Goal: Task Accomplishment & Management: Manage account settings

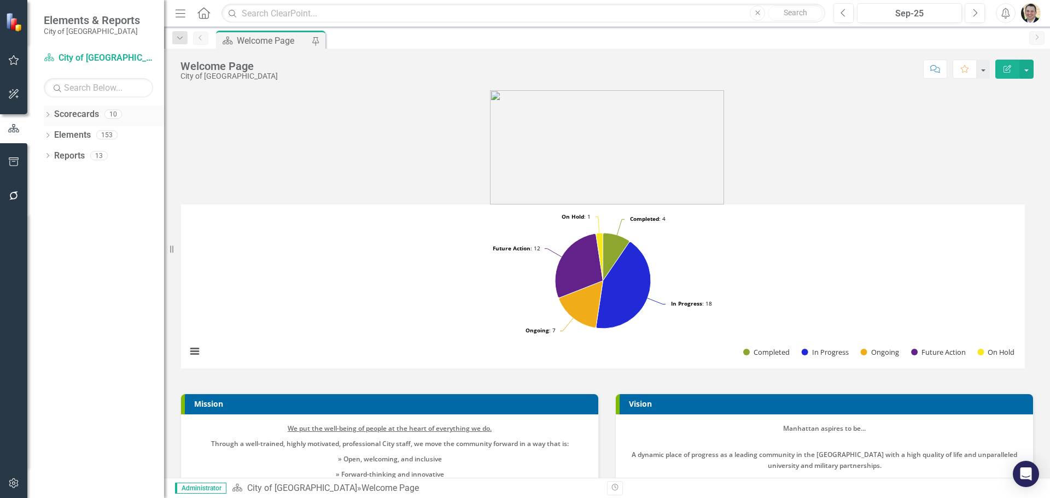
click at [54, 113] on div "Dropdown Scorecards 10" at bounding box center [104, 116] width 120 height 21
click at [47, 118] on icon "Dropdown" at bounding box center [48, 116] width 8 height 6
click at [52, 133] on icon "Dropdown" at bounding box center [53, 134] width 8 height 7
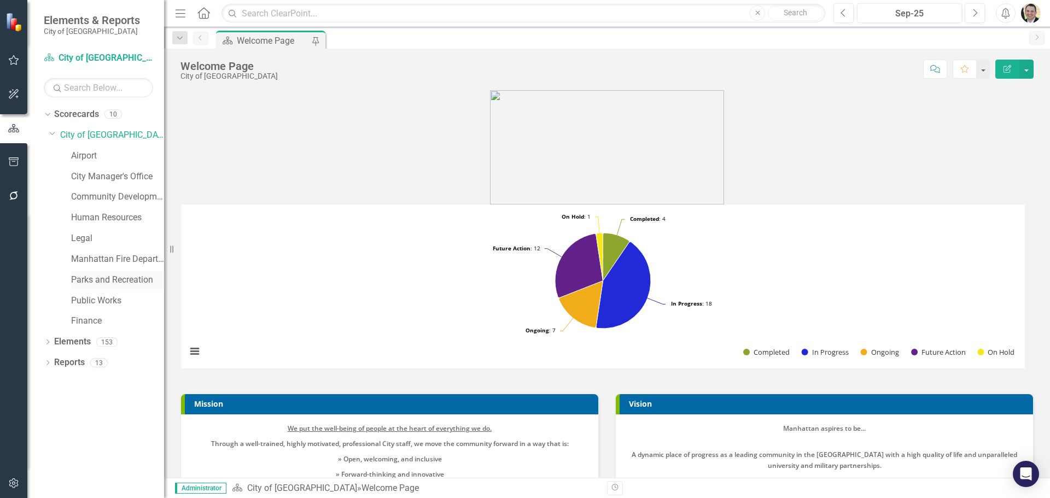
click at [96, 280] on link "Parks and Recreation" at bounding box center [117, 280] width 93 height 13
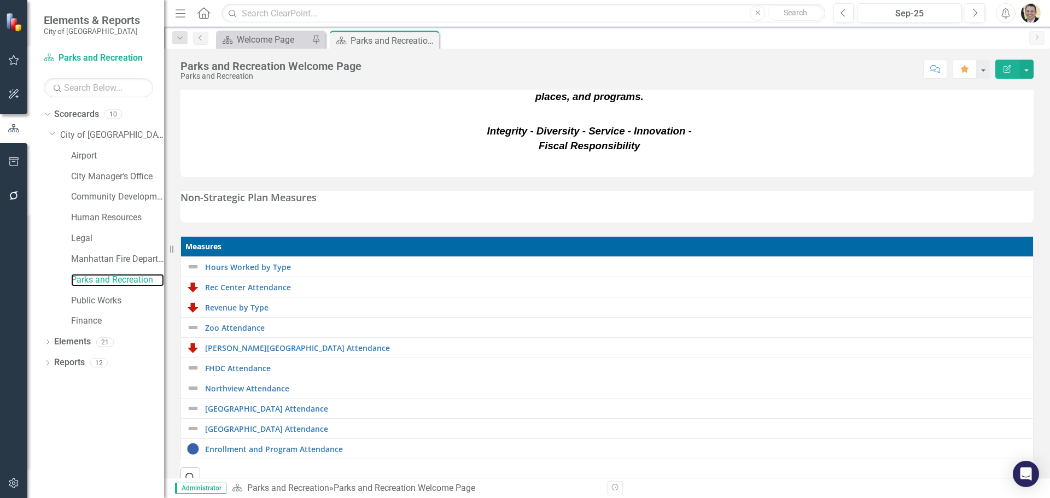
scroll to position [210, 0]
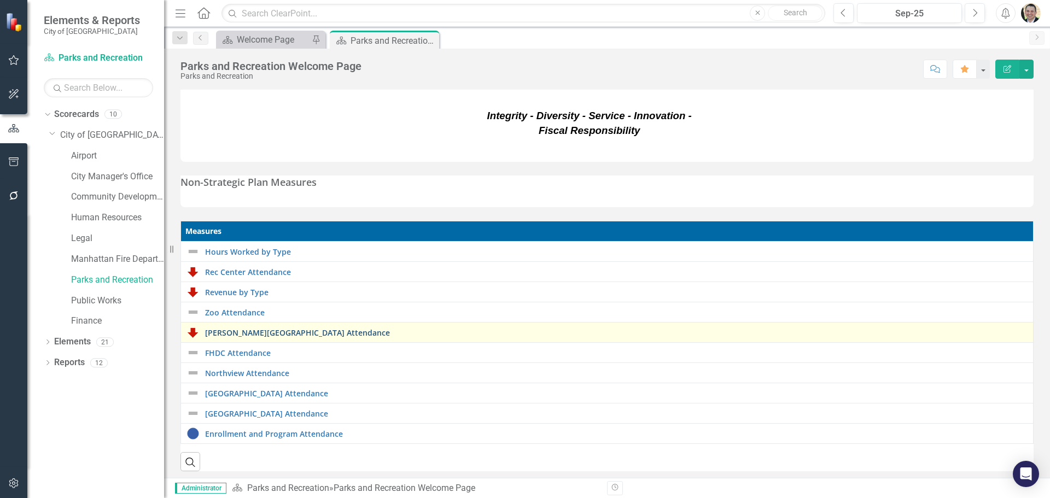
click at [258, 329] on link "[PERSON_NAME][GEOGRAPHIC_DATA] Attendance" at bounding box center [616, 333] width 823 height 8
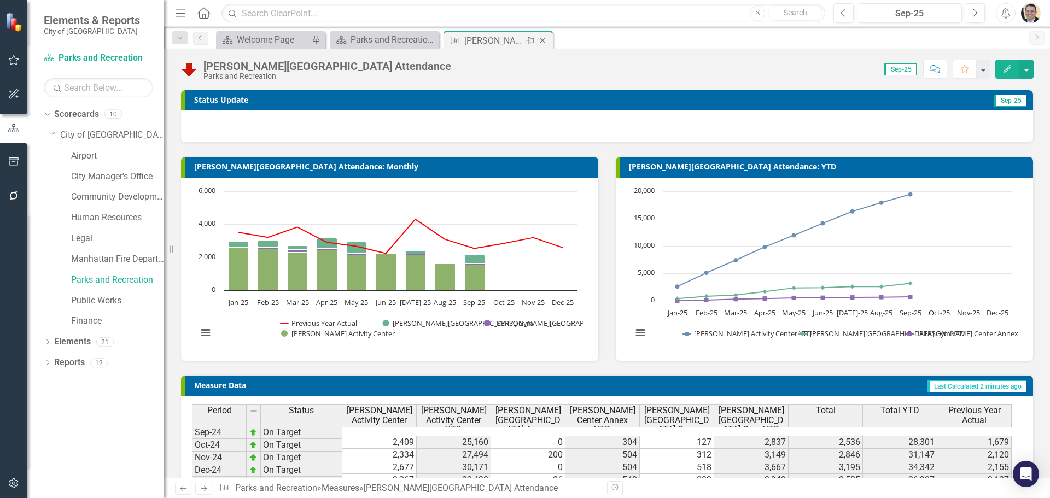
click at [543, 42] on icon "Close" at bounding box center [542, 40] width 11 height 9
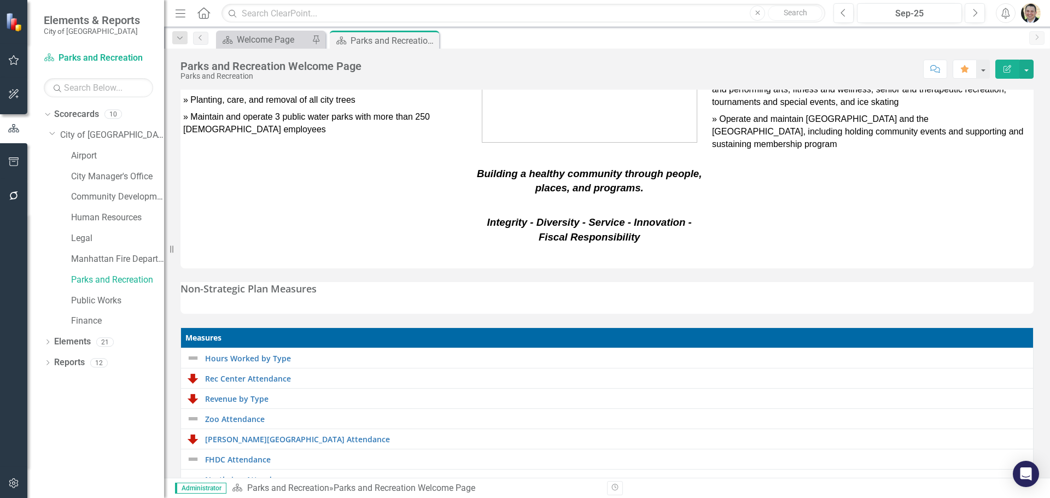
scroll to position [210, 0]
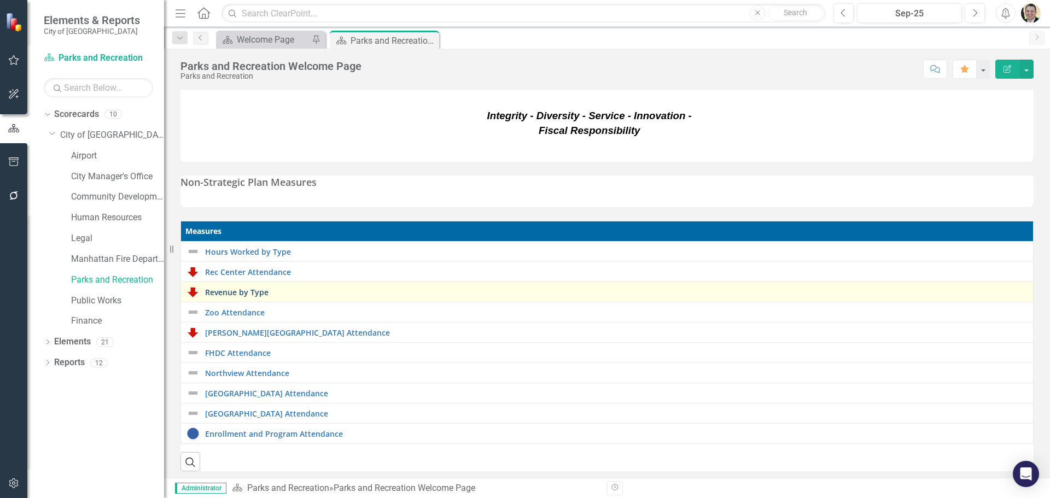
click at [249, 288] on link "Revenue by Type" at bounding box center [616, 292] width 823 height 8
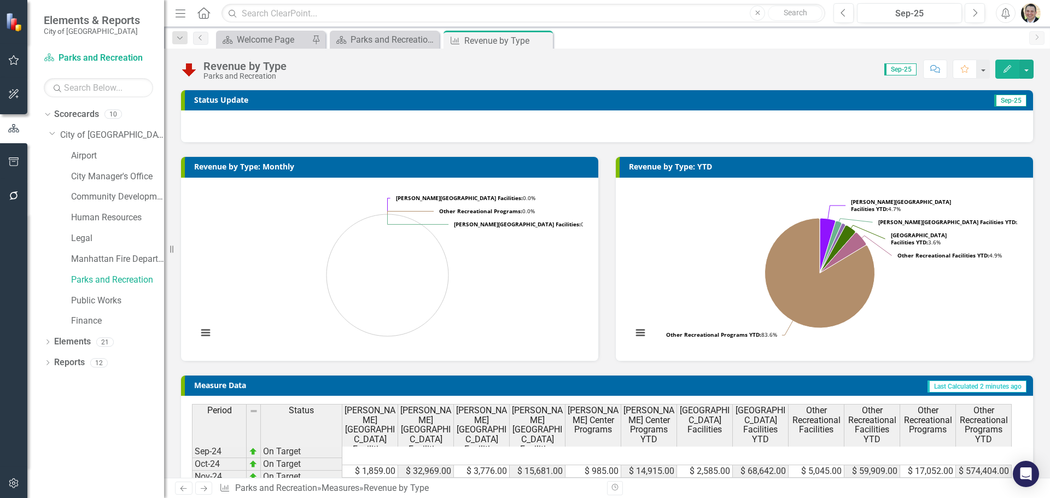
drag, startPoint x: 543, startPoint y: 38, endPoint x: 533, endPoint y: 38, distance: 9.8
click at [0, 0] on icon "Close" at bounding box center [0, 0] width 0 height 0
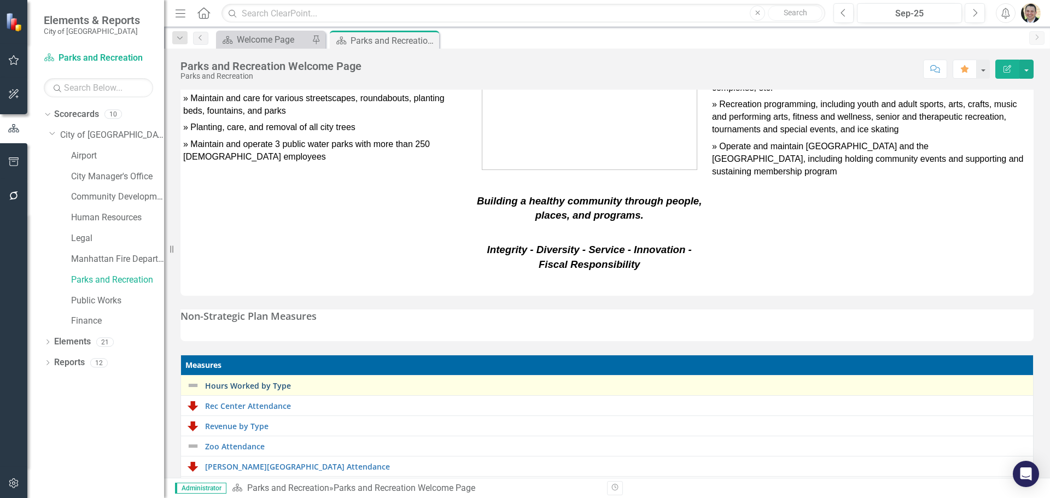
scroll to position [210, 0]
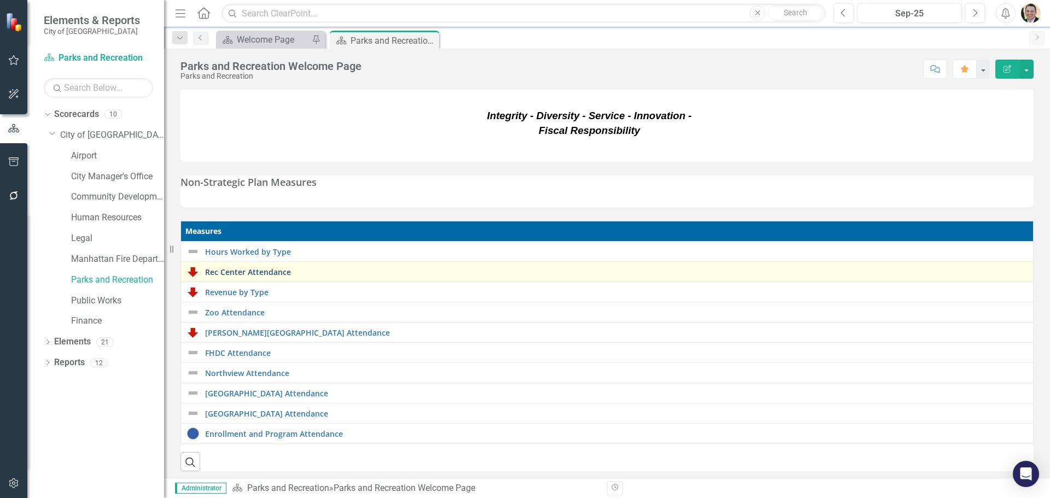
click at [263, 268] on link "Rec Center Attendance" at bounding box center [616, 272] width 823 height 8
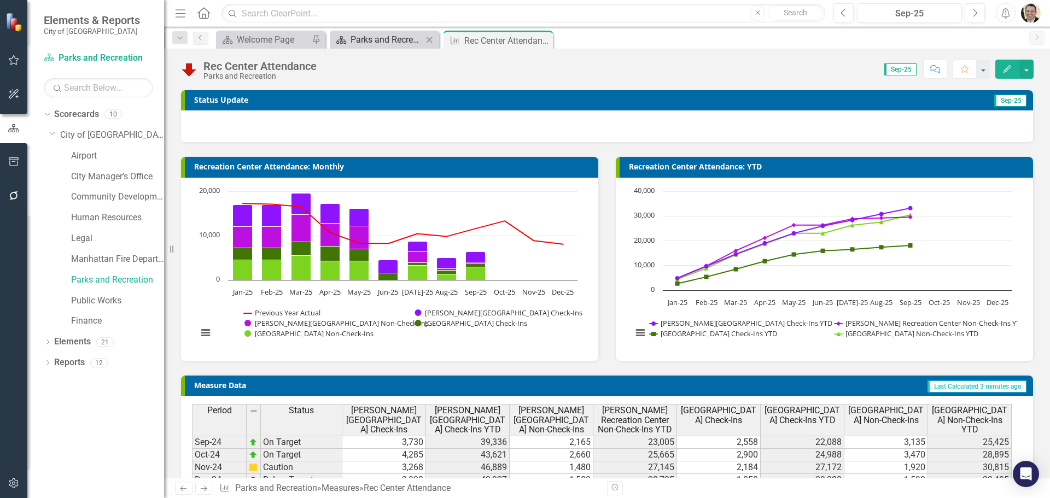
click at [363, 34] on div "Parks and Recreation Welcome Page" at bounding box center [387, 40] width 72 height 14
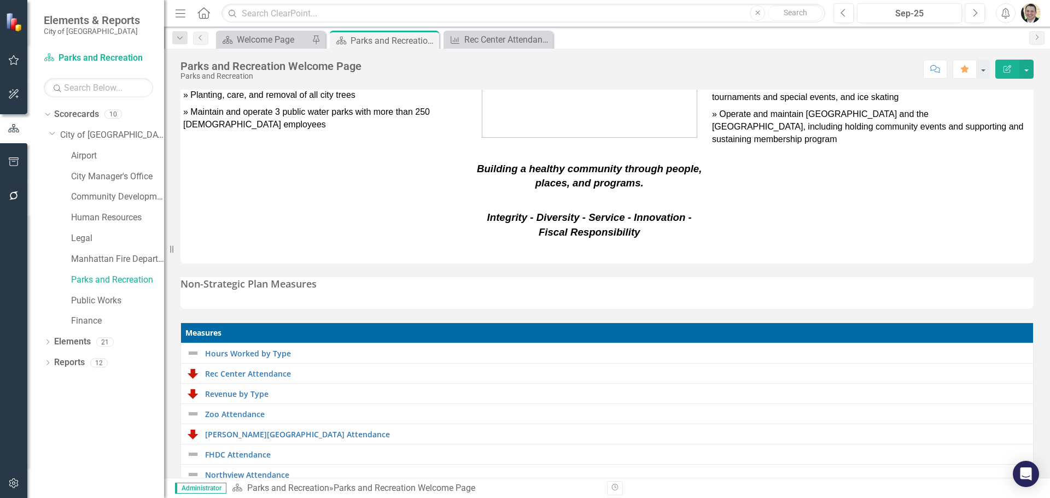
scroll to position [210, 0]
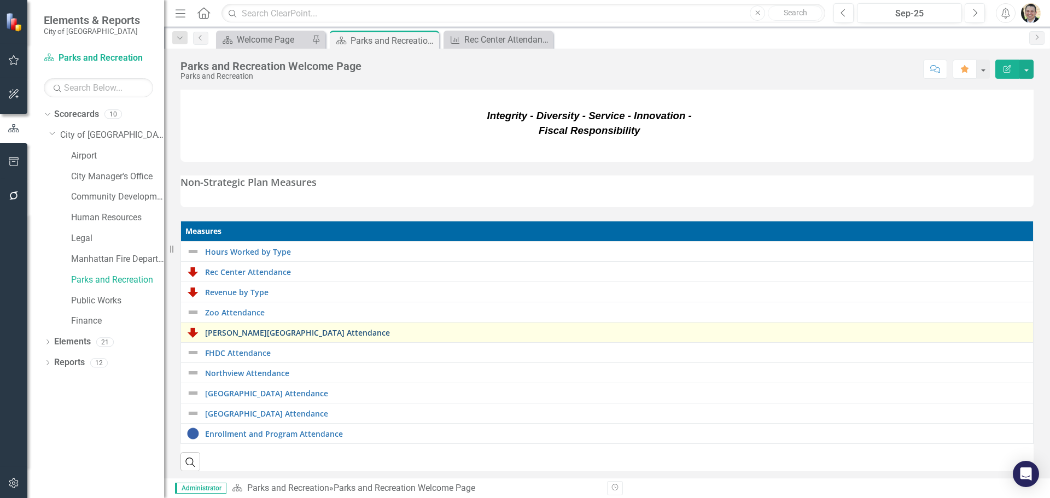
click at [264, 329] on link "[PERSON_NAME][GEOGRAPHIC_DATA] Attendance" at bounding box center [616, 333] width 823 height 8
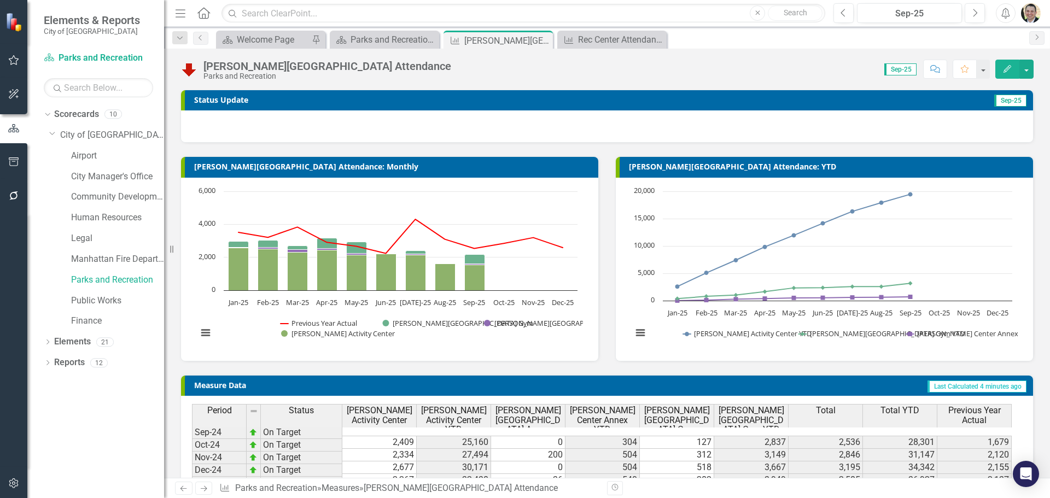
drag, startPoint x: 542, startPoint y: 39, endPoint x: 336, endPoint y: 28, distance: 206.0
click at [0, 0] on icon "Close" at bounding box center [0, 0] width 0 height 0
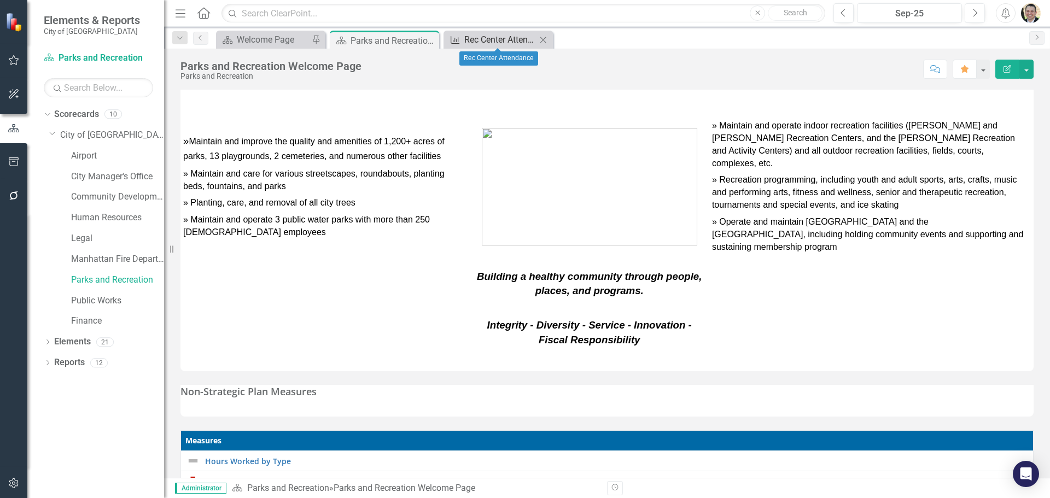
click at [492, 35] on div "Rec Center Attendance" at bounding box center [500, 40] width 72 height 14
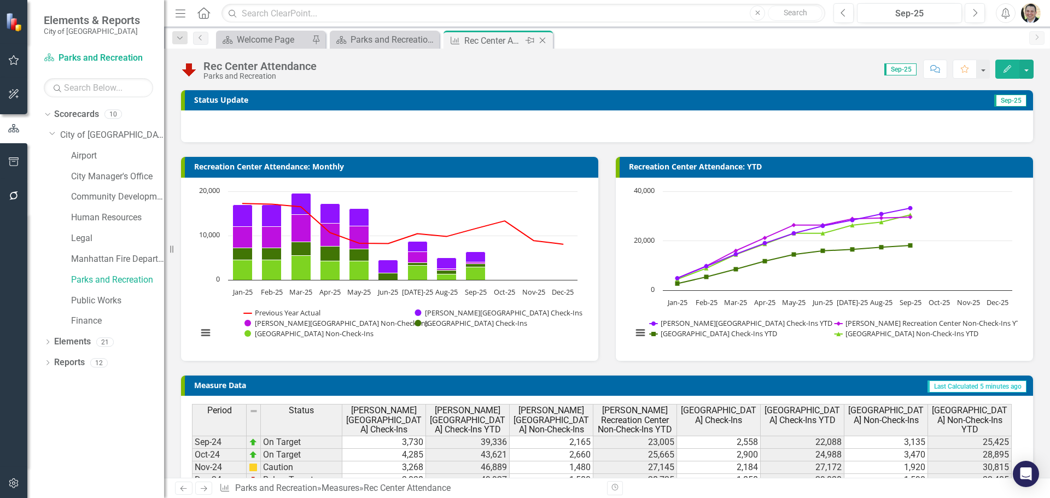
click at [543, 38] on icon "Close" at bounding box center [542, 40] width 11 height 9
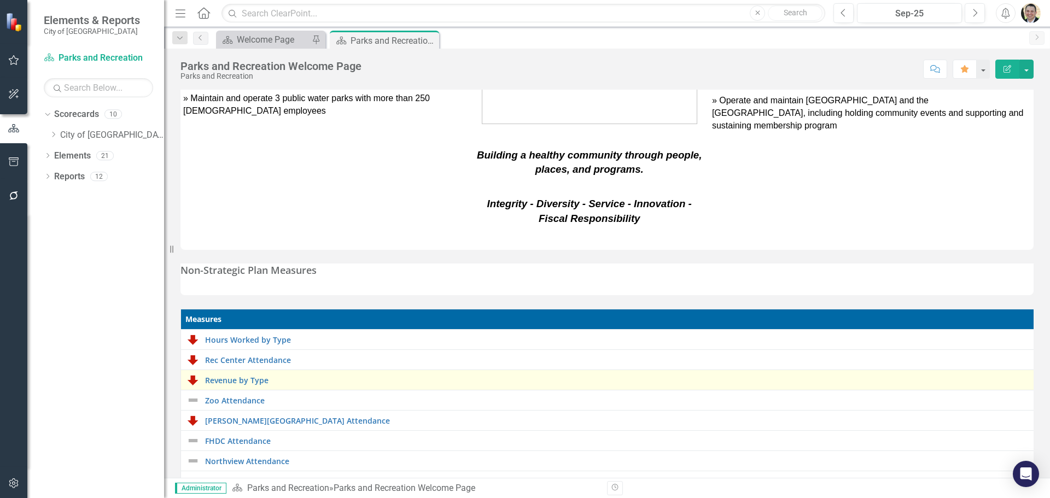
scroll to position [210, 0]
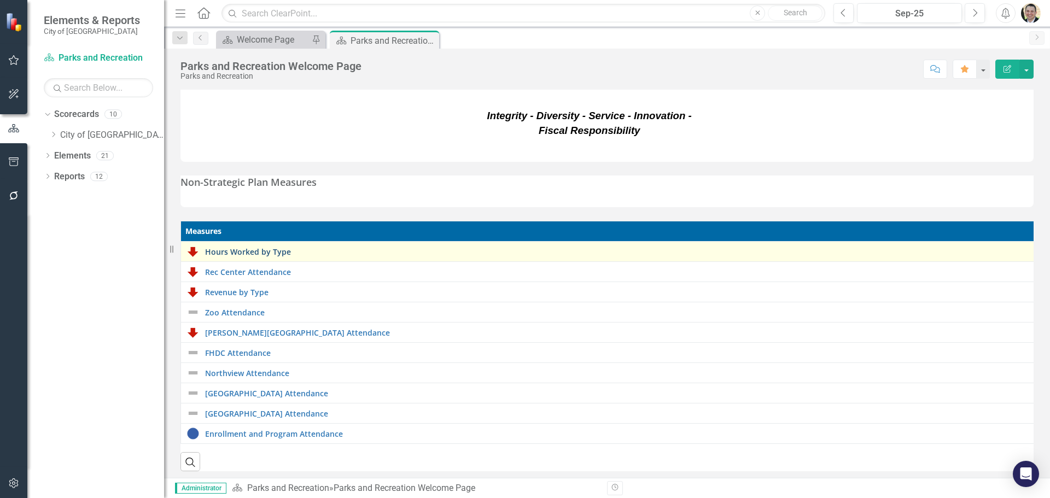
click at [278, 248] on link "Hours Worked by Type" at bounding box center [618, 252] width 827 height 8
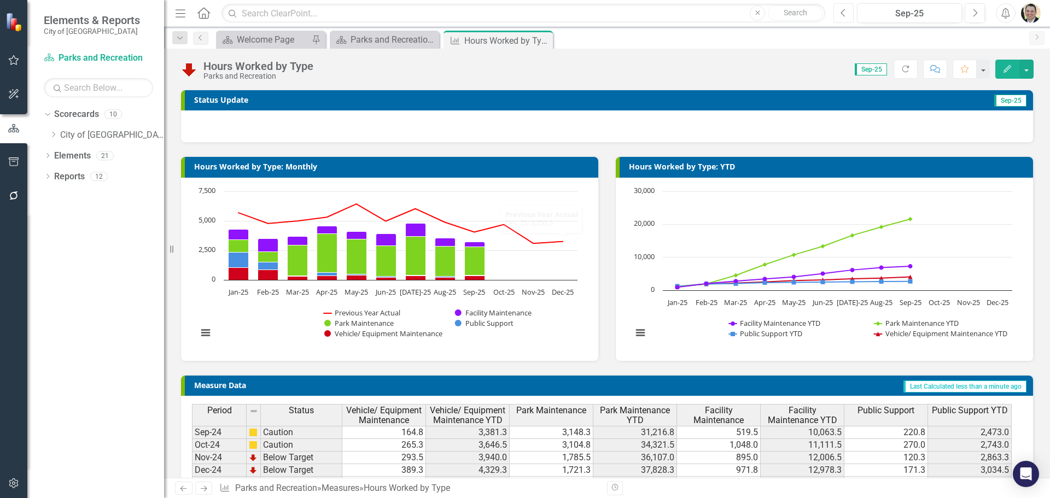
click at [840, 16] on button "Previous" at bounding box center [844, 13] width 20 height 20
click at [975, 18] on button "Next" at bounding box center [975, 13] width 20 height 20
click at [544, 38] on icon "Close" at bounding box center [542, 40] width 11 height 9
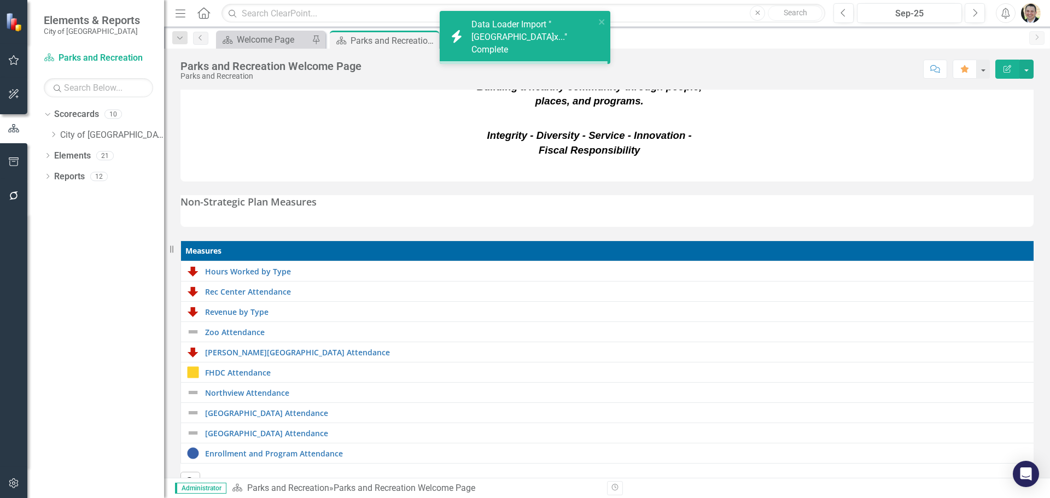
scroll to position [210, 0]
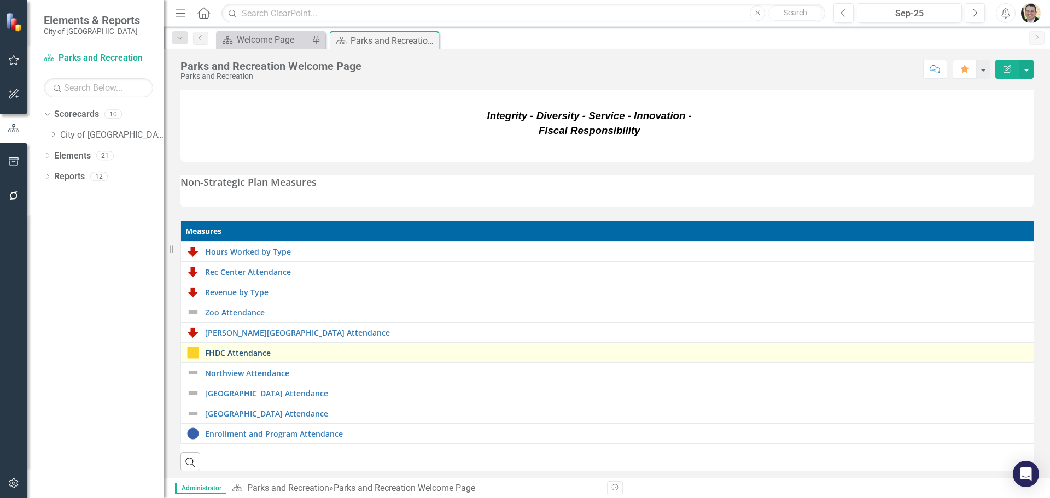
click at [233, 349] on link "FHDC Attendance" at bounding box center [618, 353] width 827 height 8
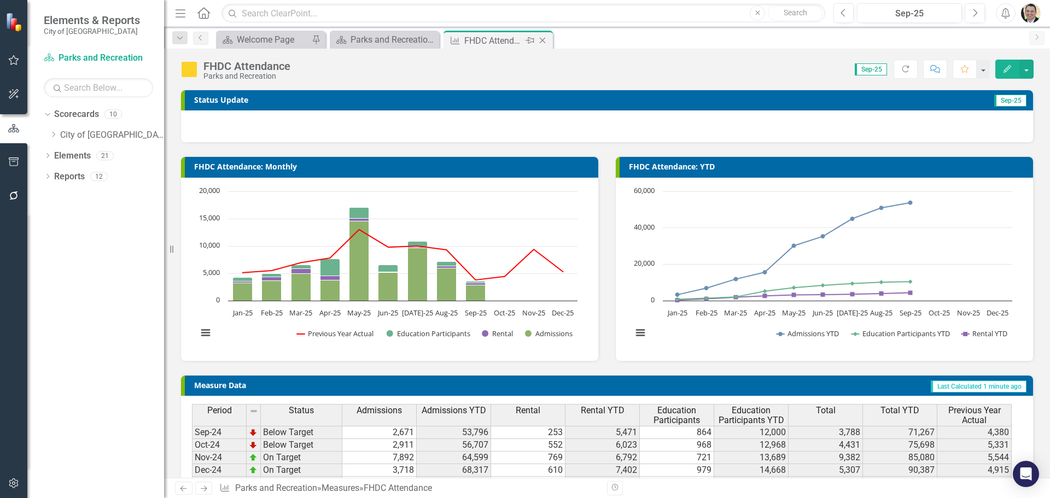
click at [544, 40] on icon "Close" at bounding box center [542, 40] width 11 height 9
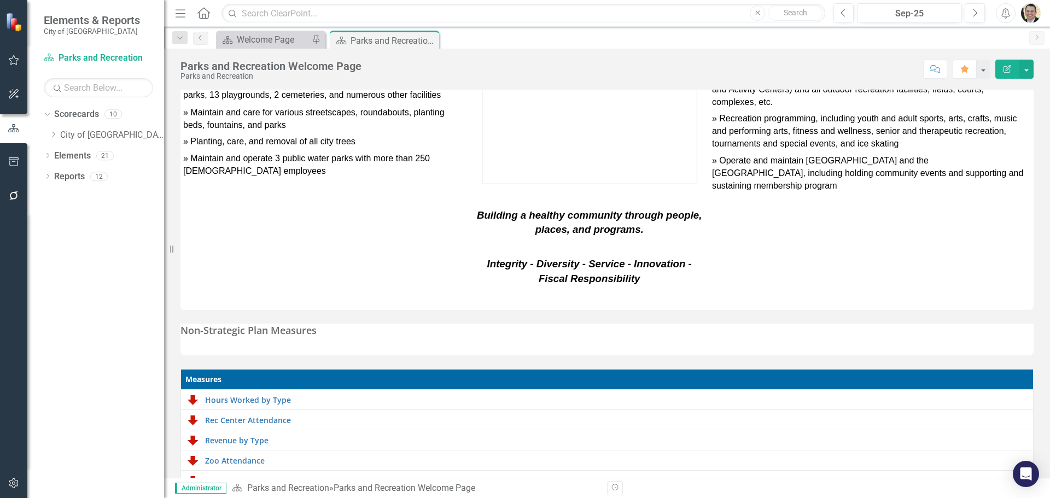
scroll to position [210, 0]
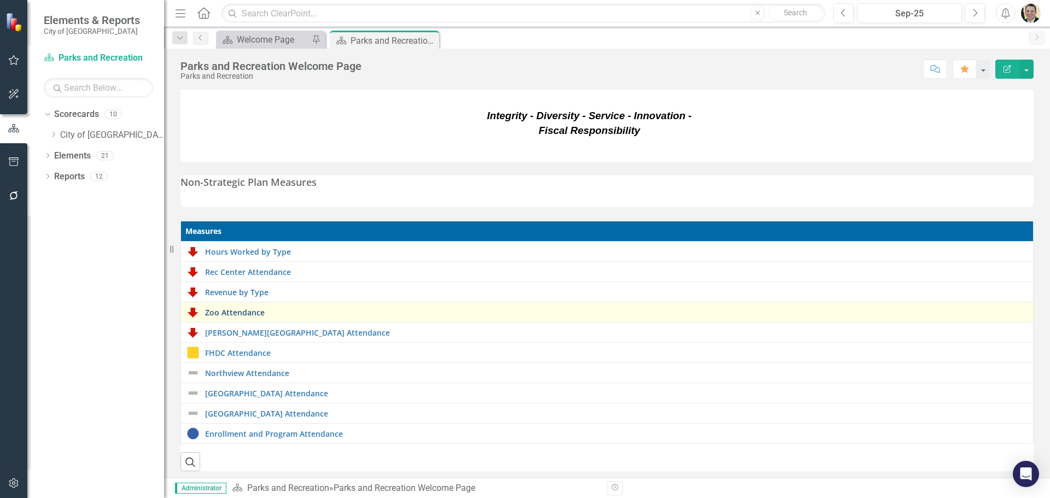
click at [220, 309] on link "Zoo Attendance" at bounding box center [616, 313] width 823 height 8
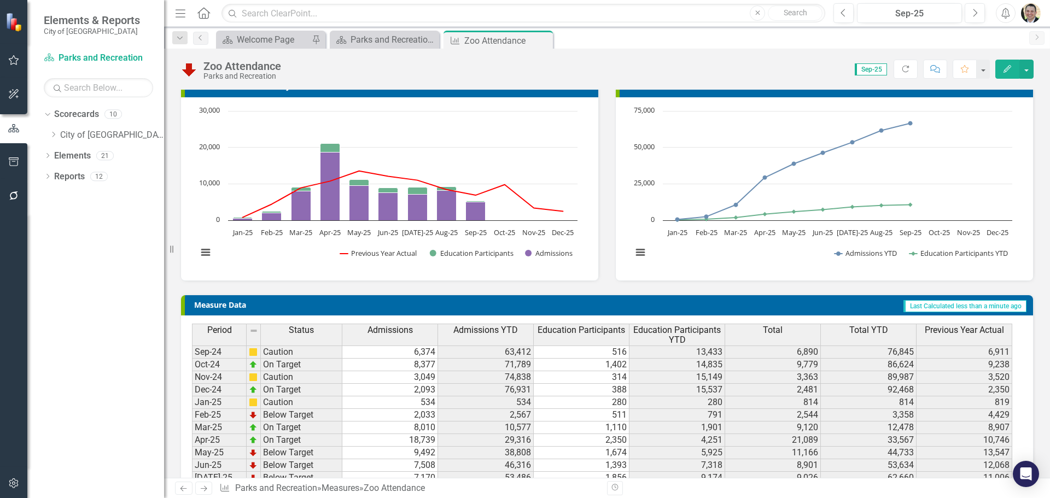
scroll to position [127, 0]
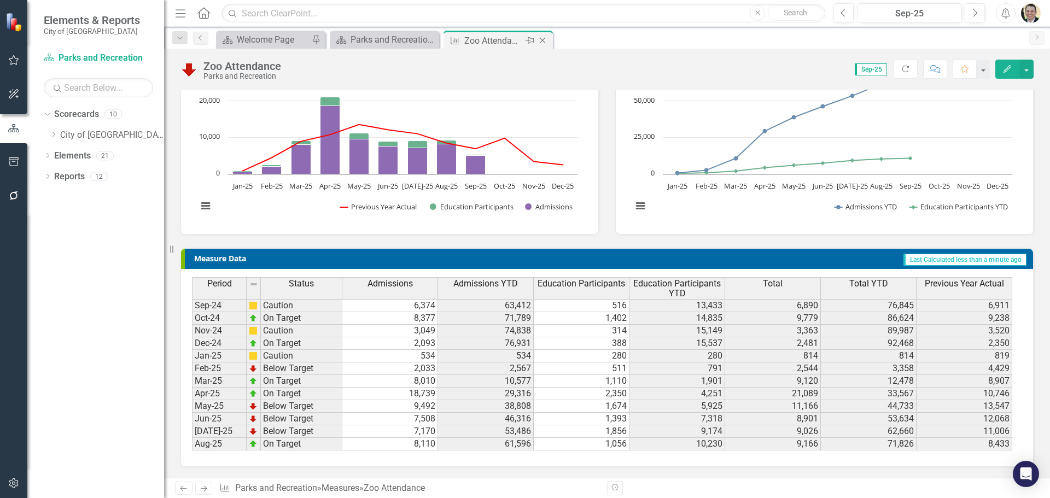
click at [543, 42] on icon "Close" at bounding box center [542, 40] width 11 height 9
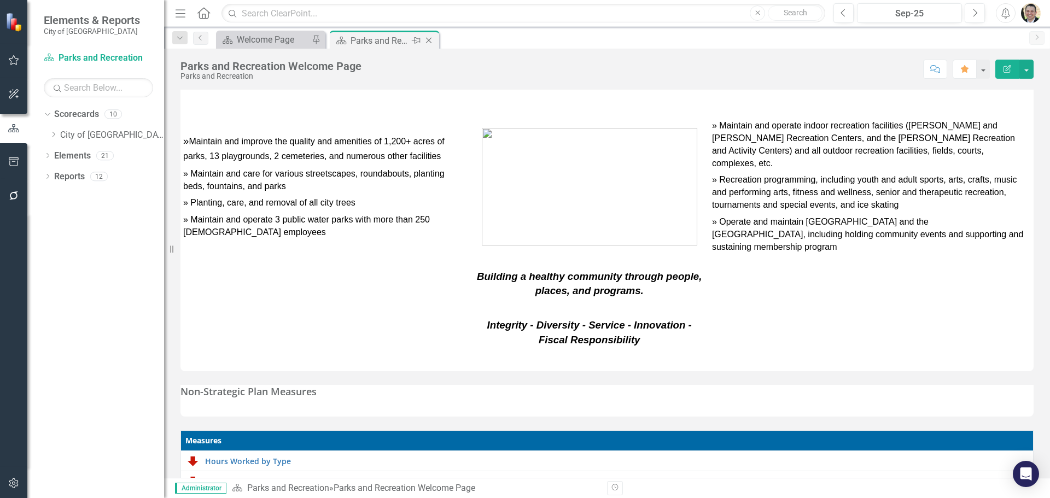
click at [429, 40] on icon at bounding box center [429, 41] width 6 height 6
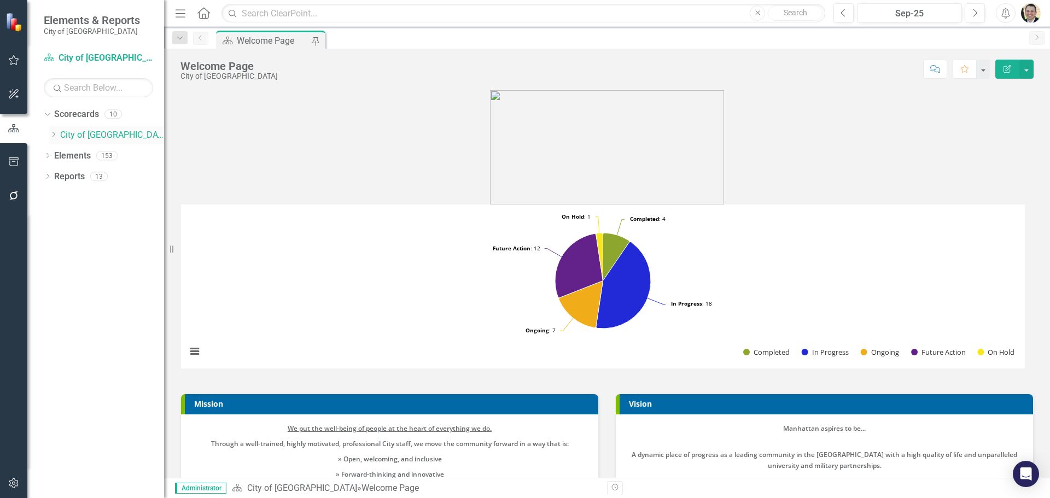
click at [54, 133] on icon "Dropdown" at bounding box center [53, 134] width 8 height 7
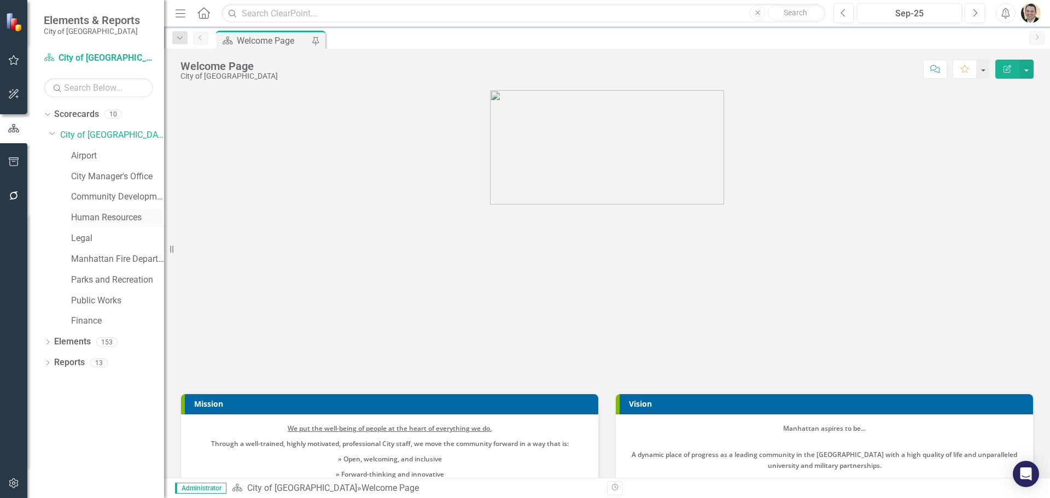
click at [78, 221] on link "Human Resources" at bounding box center [117, 218] width 93 height 13
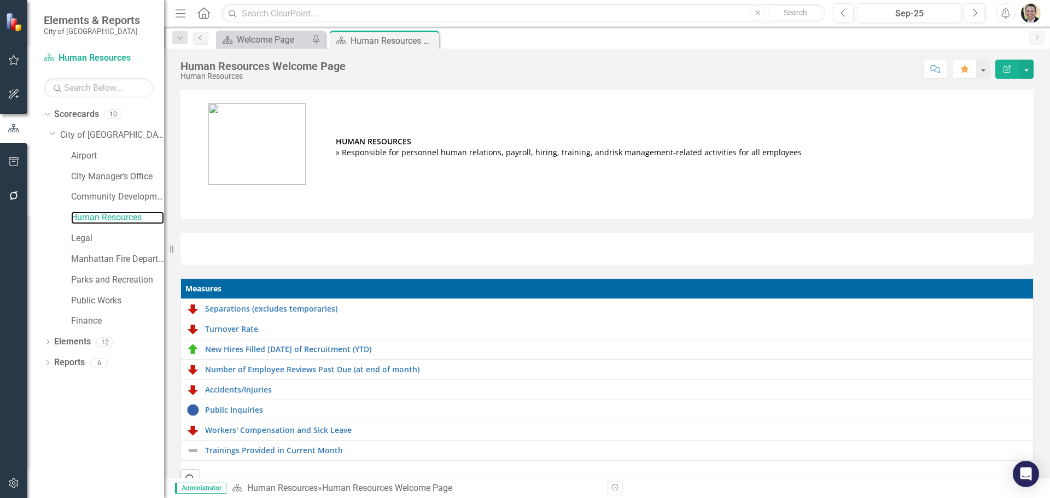
scroll to position [29, 0]
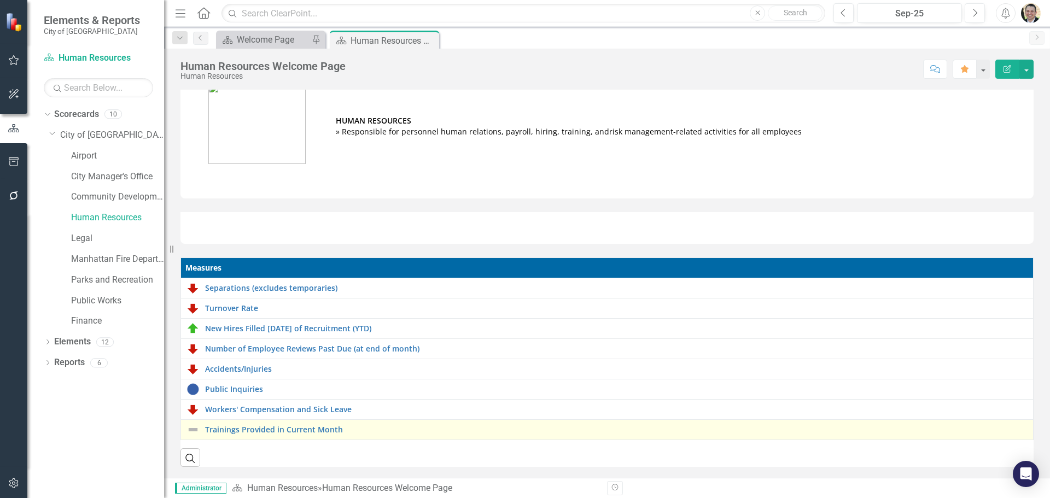
click at [266, 428] on div "Trainings Provided in Current Month" at bounding box center [607, 429] width 841 height 13
click at [265, 426] on link "Trainings Provided in Current Month" at bounding box center [616, 430] width 823 height 8
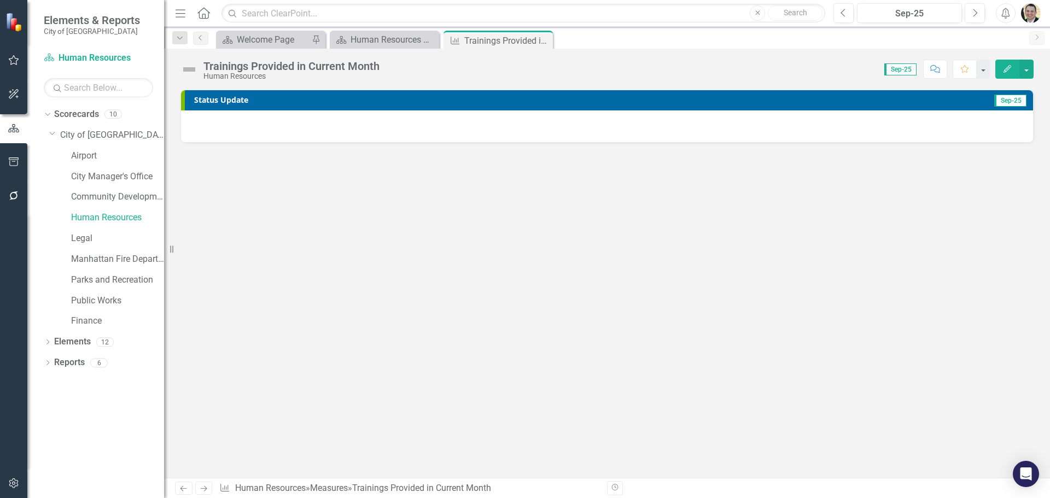
click at [873, 123] on div at bounding box center [607, 127] width 852 height 32
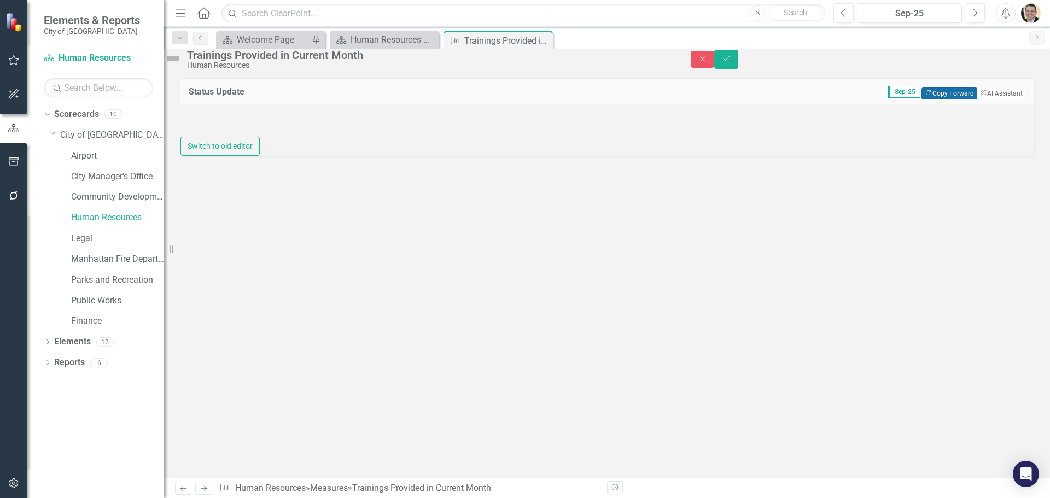
click at [932, 100] on button "Copy Forward Copy Forward" at bounding box center [949, 94] width 55 height 12
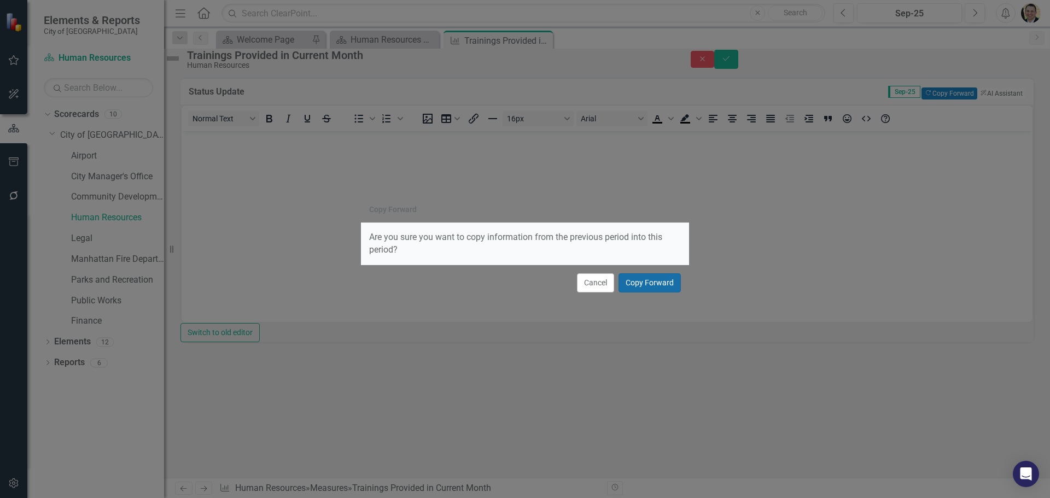
click at [643, 282] on button "Copy Forward" at bounding box center [650, 283] width 62 height 19
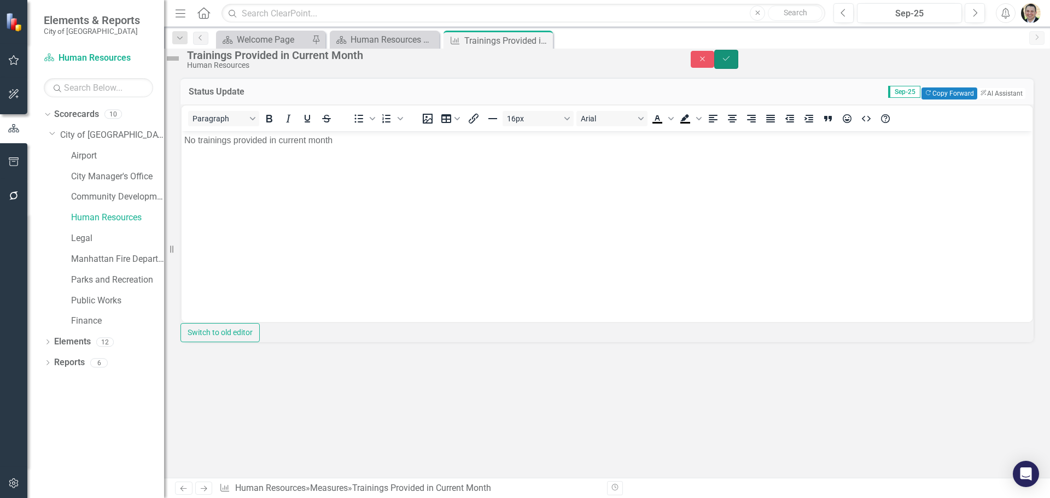
click at [739, 63] on button "Save" at bounding box center [727, 59] width 24 height 19
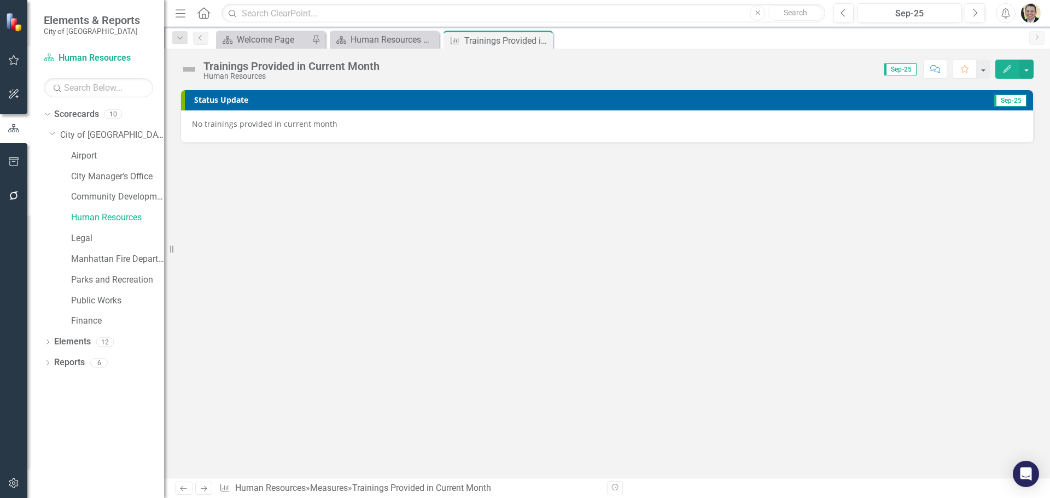
click at [193, 71] on img at bounding box center [190, 70] width 18 height 18
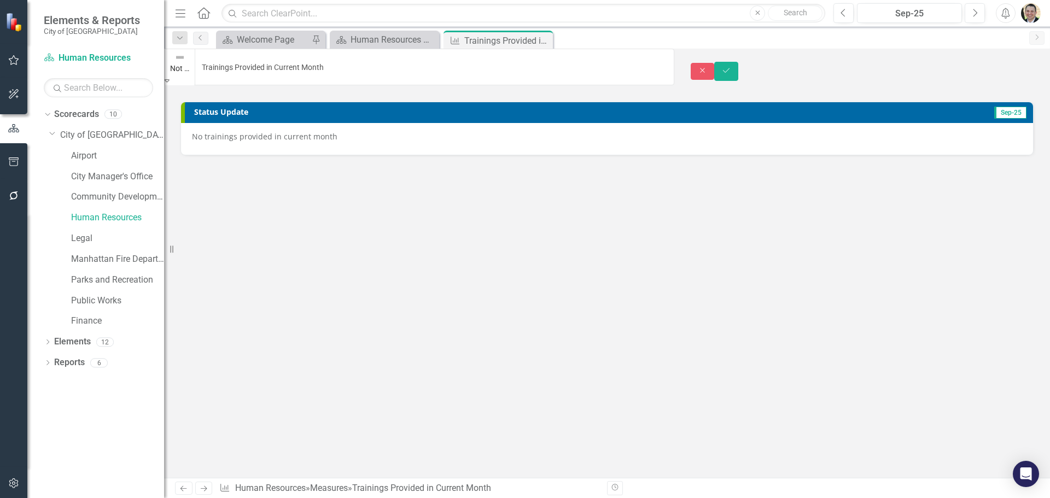
click at [185, 63] on img at bounding box center [180, 57] width 11 height 11
click at [739, 72] on button "Save" at bounding box center [727, 71] width 24 height 19
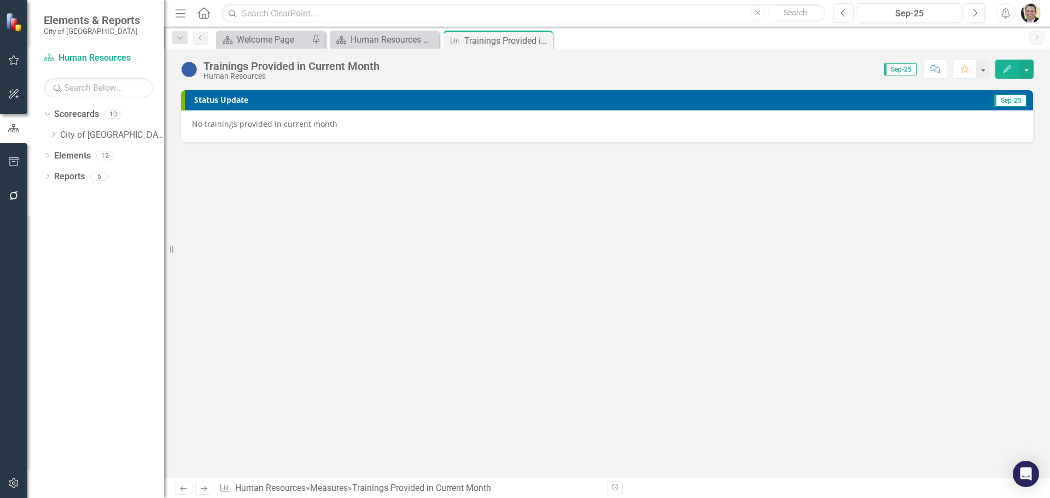
click at [837, 9] on button "Previous" at bounding box center [844, 13] width 20 height 20
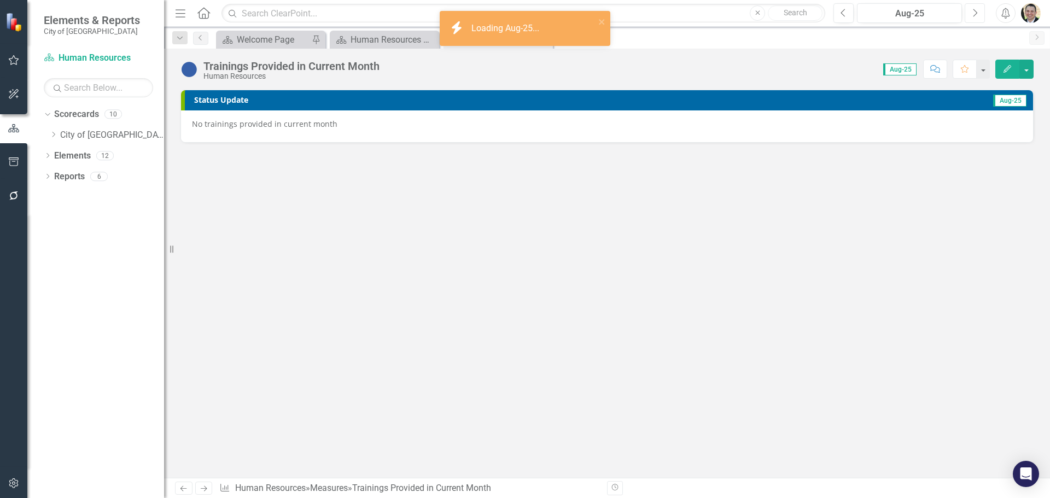
click at [975, 11] on icon "Next" at bounding box center [975, 13] width 6 height 10
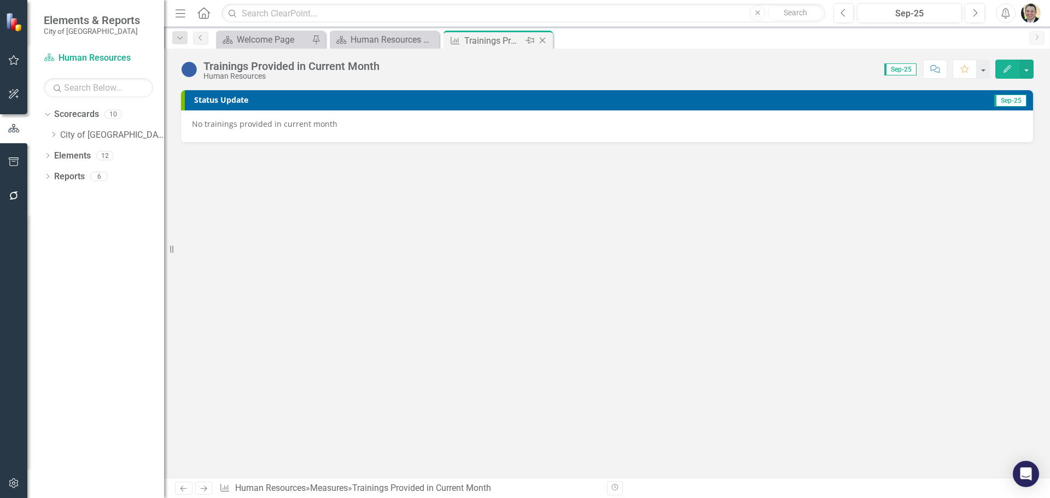
click at [543, 36] on div "Close" at bounding box center [544, 41] width 14 height 14
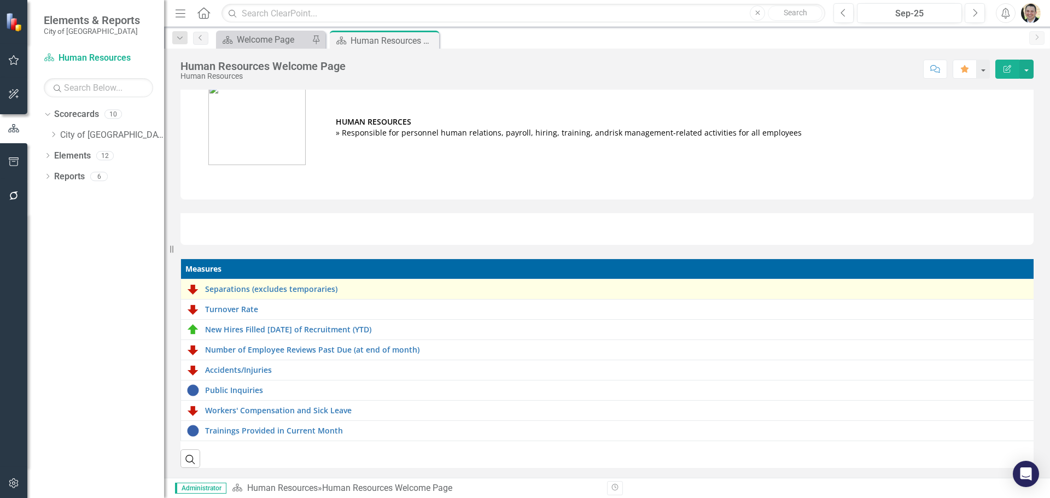
scroll to position [29, 0]
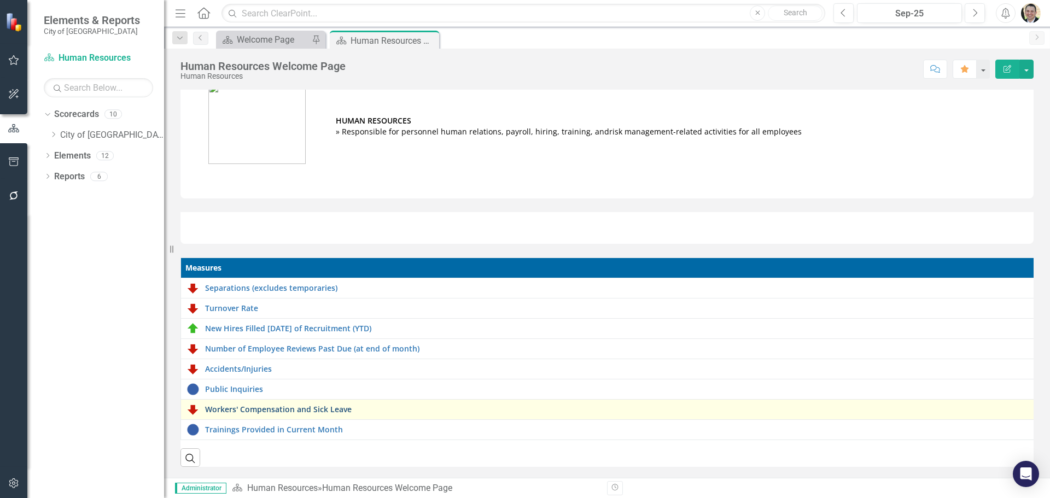
click at [293, 405] on link "Workers' Compensation and Sick Leave" at bounding box center [617, 409] width 824 height 8
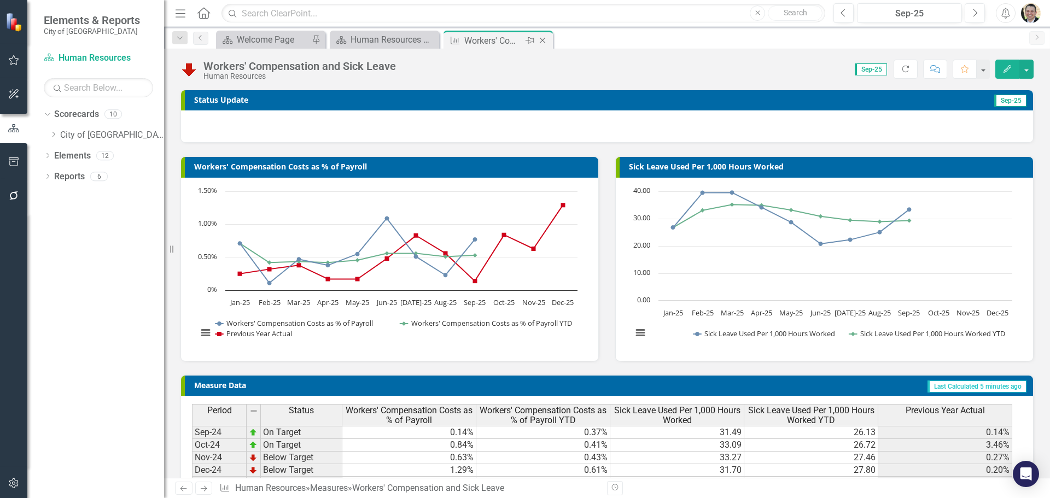
click at [545, 43] on icon "Close" at bounding box center [542, 40] width 11 height 9
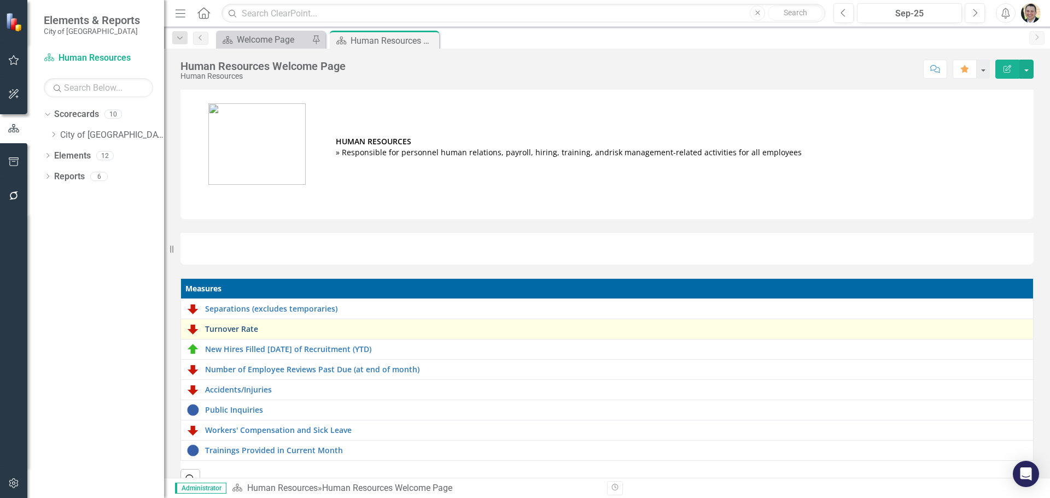
scroll to position [29, 0]
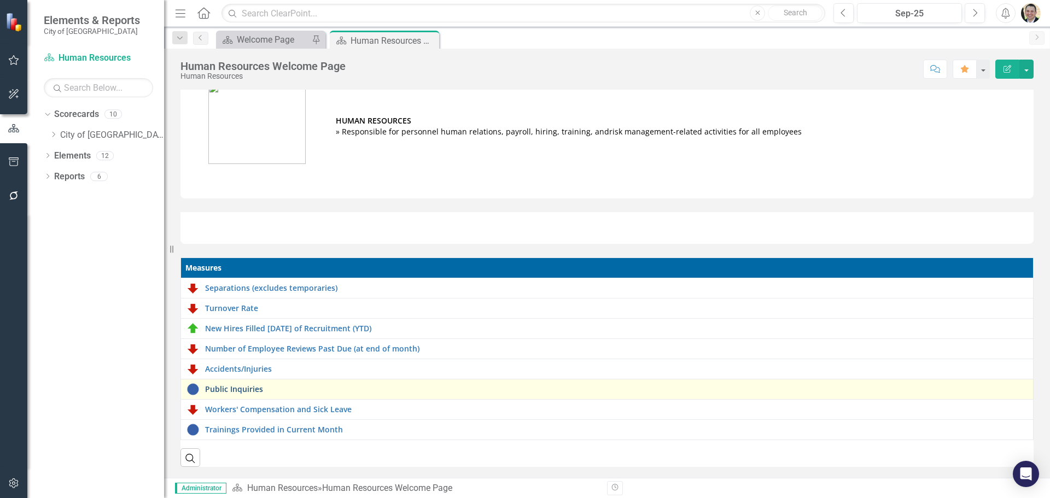
click at [255, 385] on link "Public Inquiries" at bounding box center [616, 389] width 823 height 8
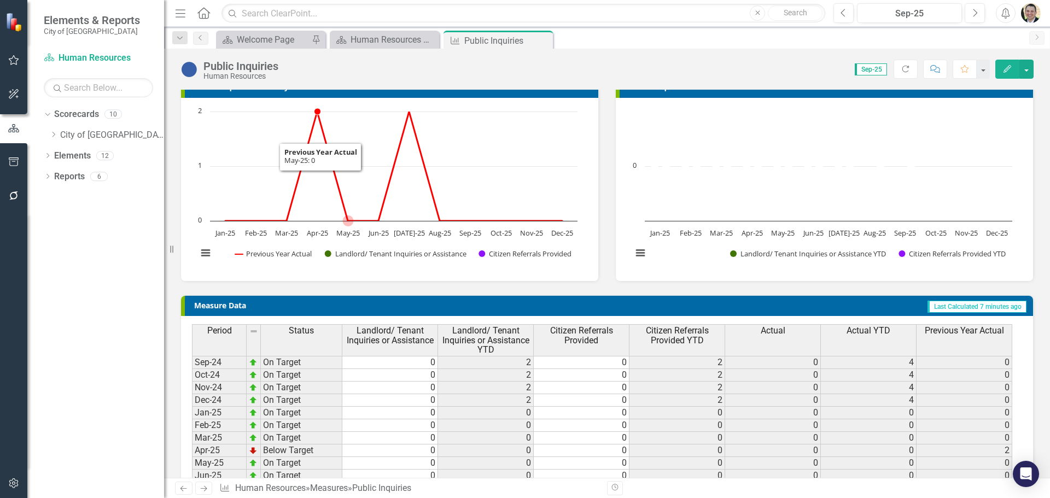
scroll to position [137, 0]
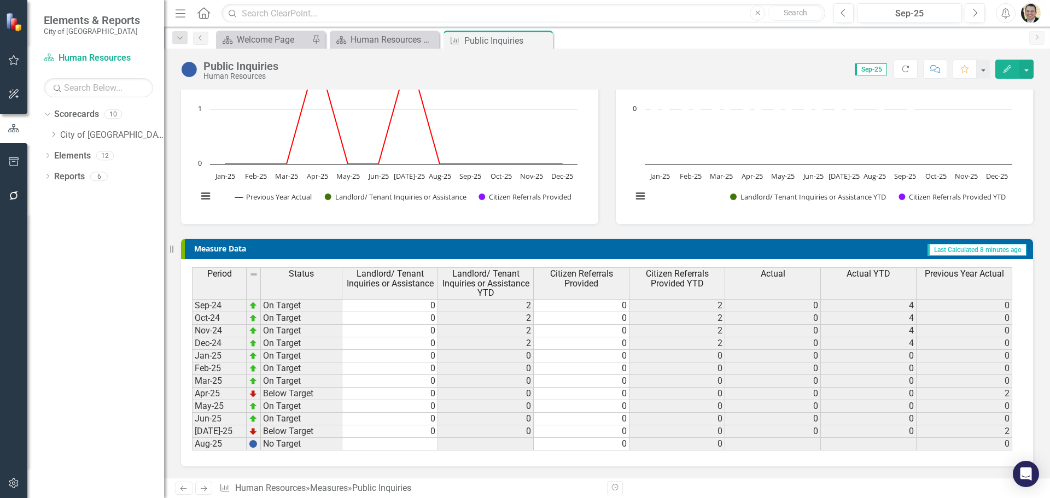
click at [376, 444] on td at bounding box center [390, 444] width 96 height 13
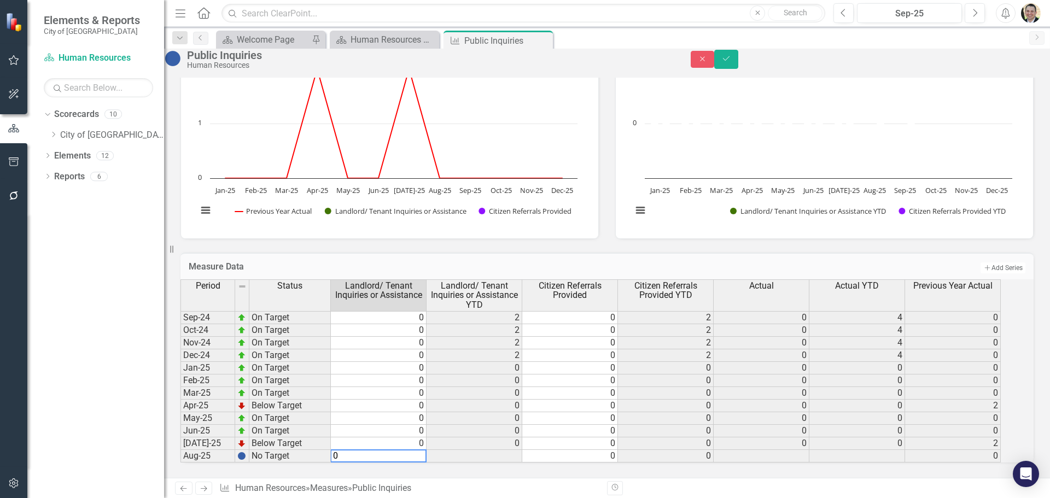
type textarea "0"
click at [483, 450] on td at bounding box center [475, 456] width 96 height 13
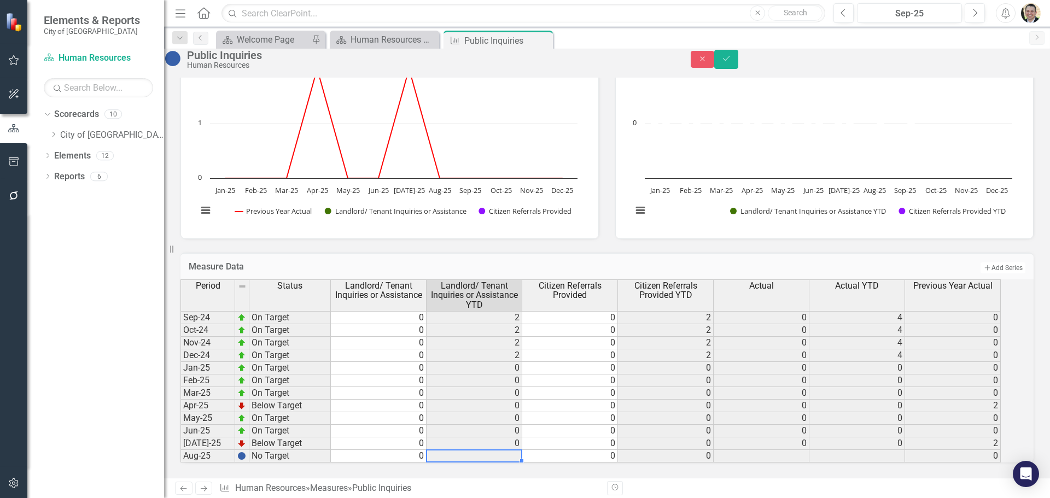
click at [599, 425] on td "0" at bounding box center [570, 431] width 96 height 13
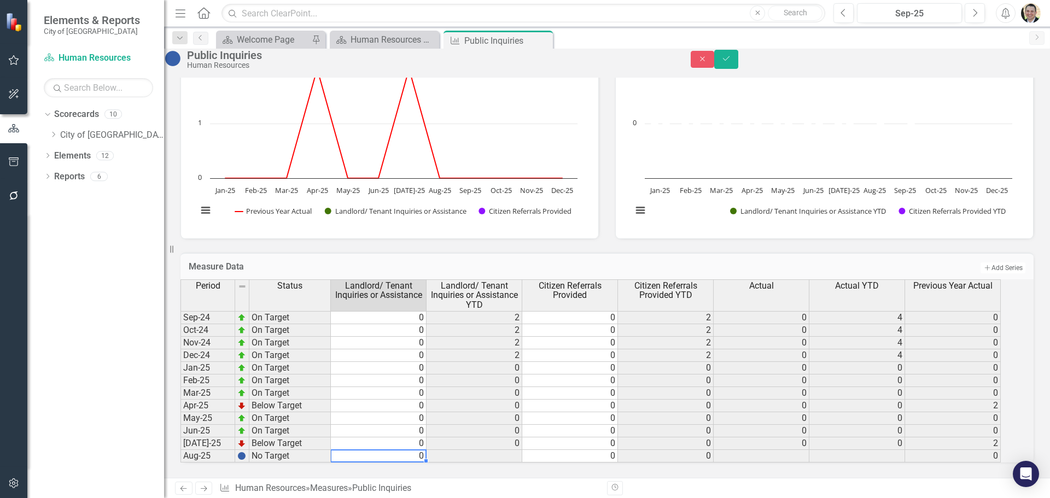
click at [411, 450] on td "0" at bounding box center [379, 456] width 96 height 13
click at [731, 62] on icon "Save" at bounding box center [727, 59] width 10 height 8
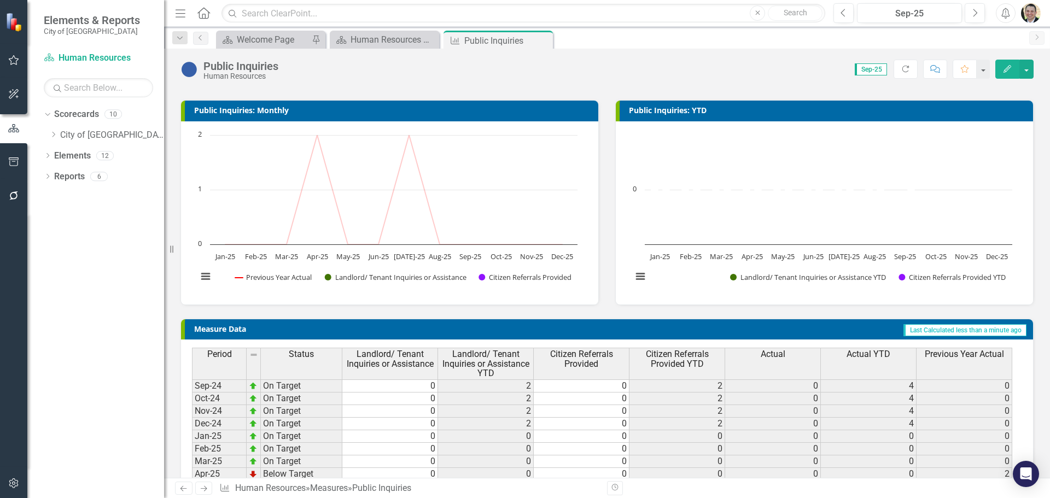
scroll to position [0, 0]
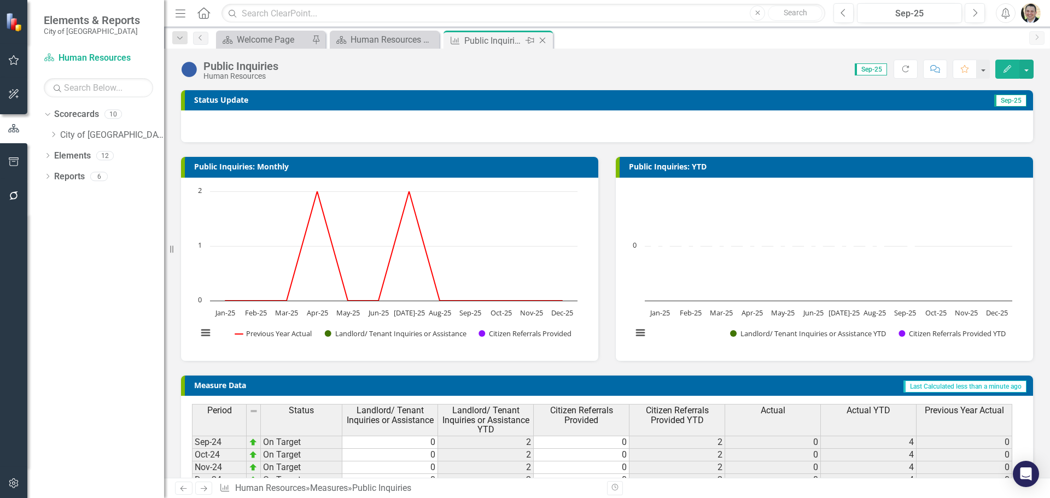
click at [543, 40] on icon "Close" at bounding box center [542, 40] width 11 height 9
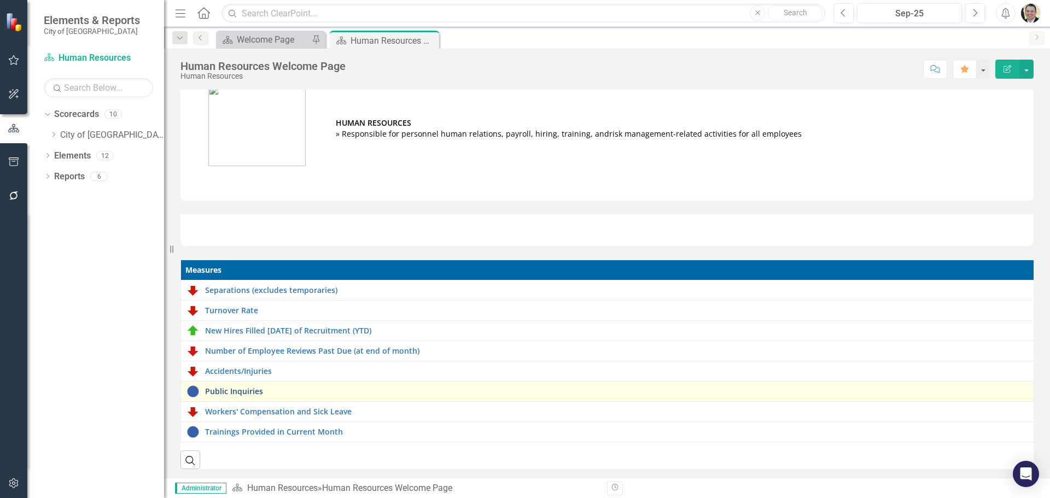
scroll to position [29, 0]
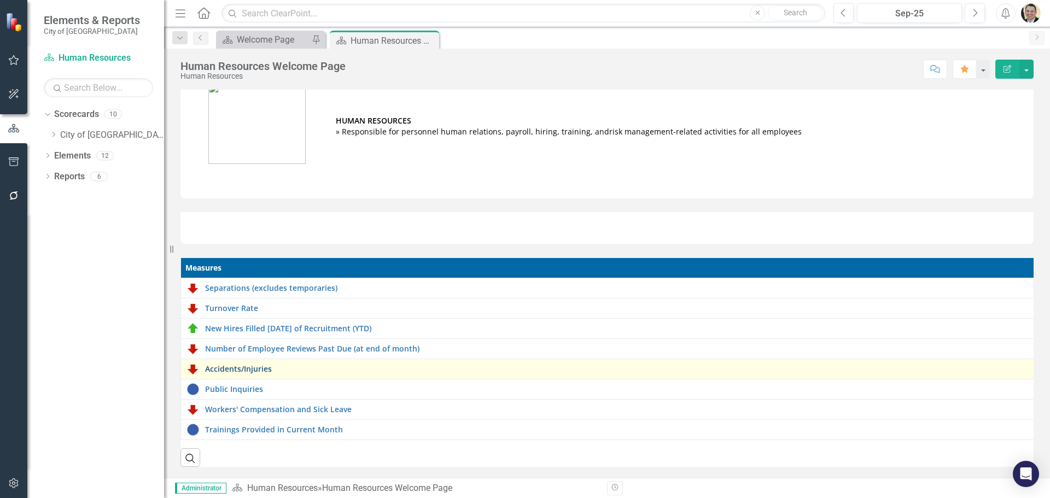
click at [248, 365] on link "Accidents/Injuries" at bounding box center [617, 369] width 824 height 8
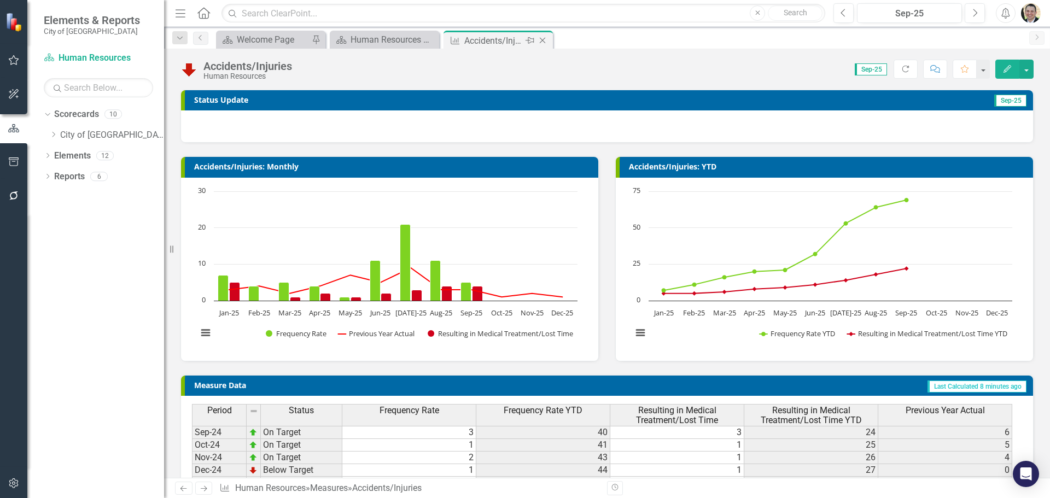
click at [544, 39] on icon at bounding box center [543, 41] width 6 height 6
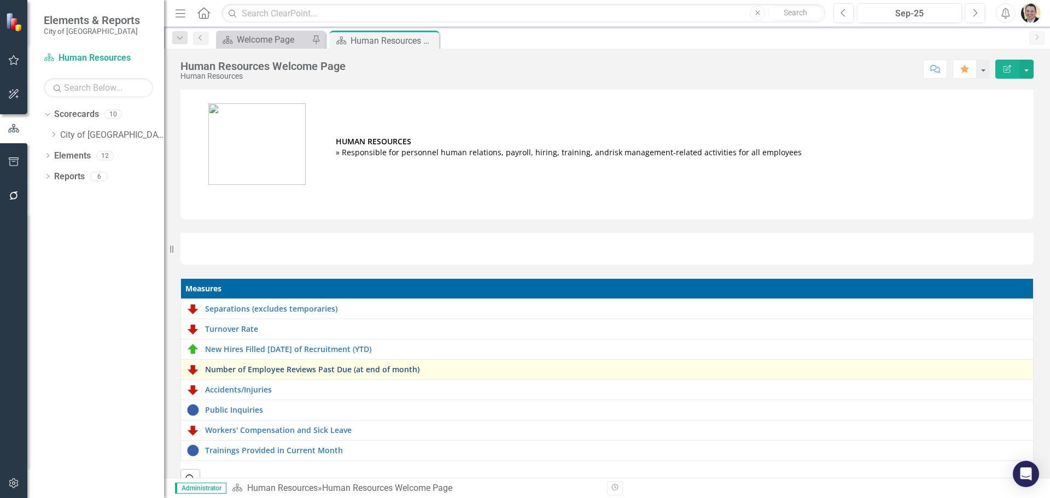
click at [294, 369] on link "Number of Employee Reviews Past Due (at end of month)" at bounding box center [616, 369] width 823 height 8
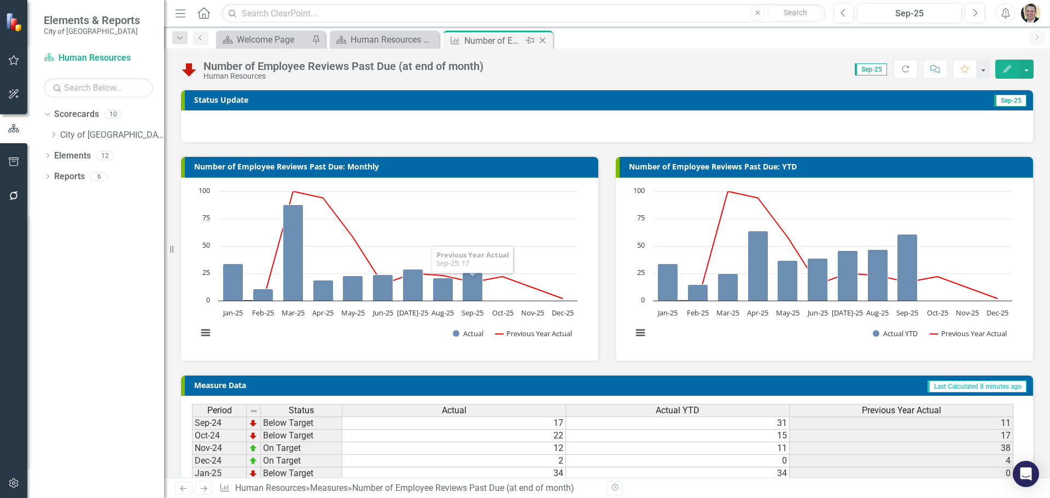
click at [543, 41] on icon at bounding box center [543, 41] width 6 height 6
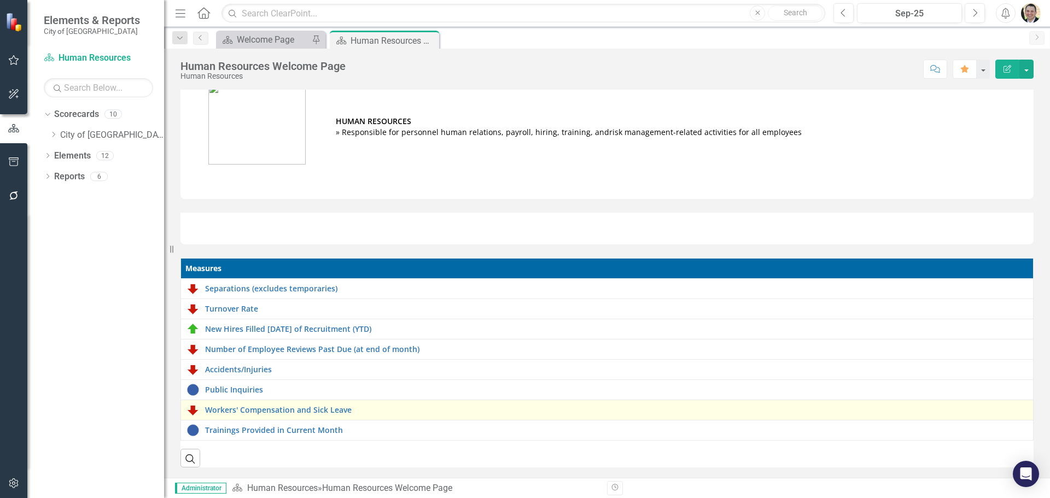
scroll to position [29, 0]
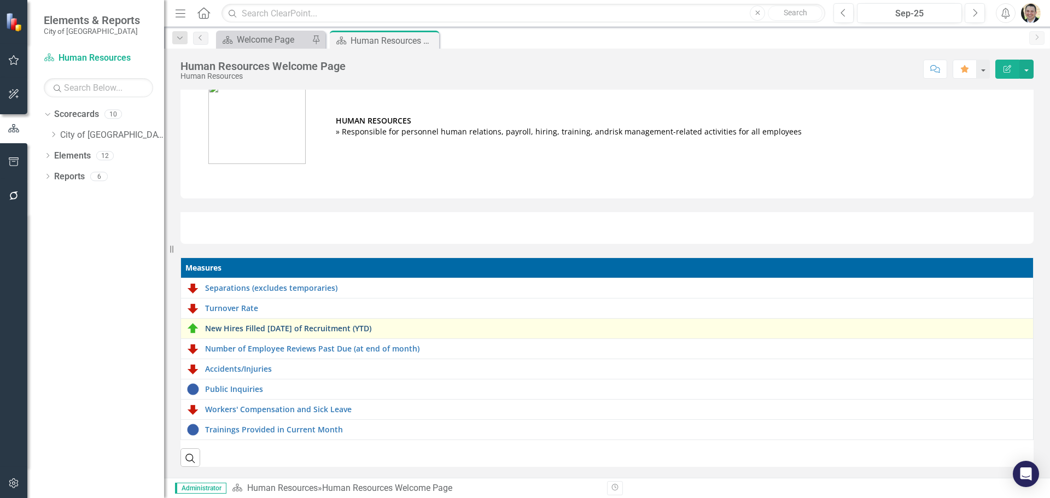
click at [281, 324] on link "New Hires Filled [DATE] of Recruitment (YTD)" at bounding box center [616, 328] width 823 height 8
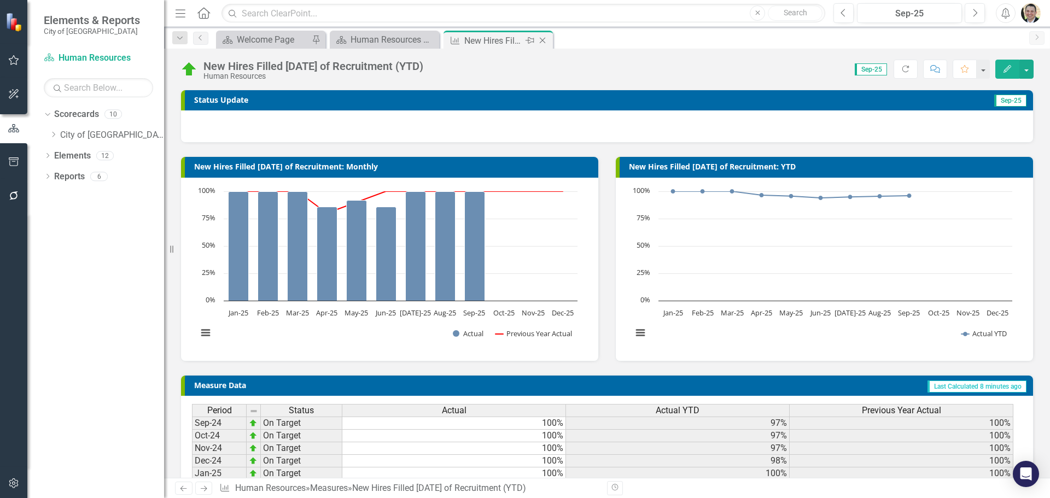
click at [542, 39] on icon at bounding box center [543, 41] width 6 height 6
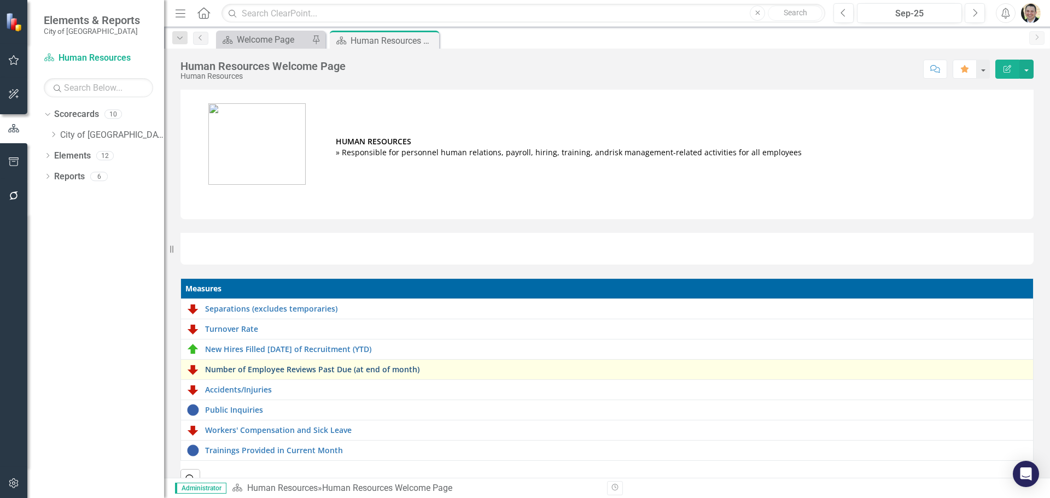
click at [270, 370] on link "Number of Employee Reviews Past Due (at end of month)" at bounding box center [616, 369] width 823 height 8
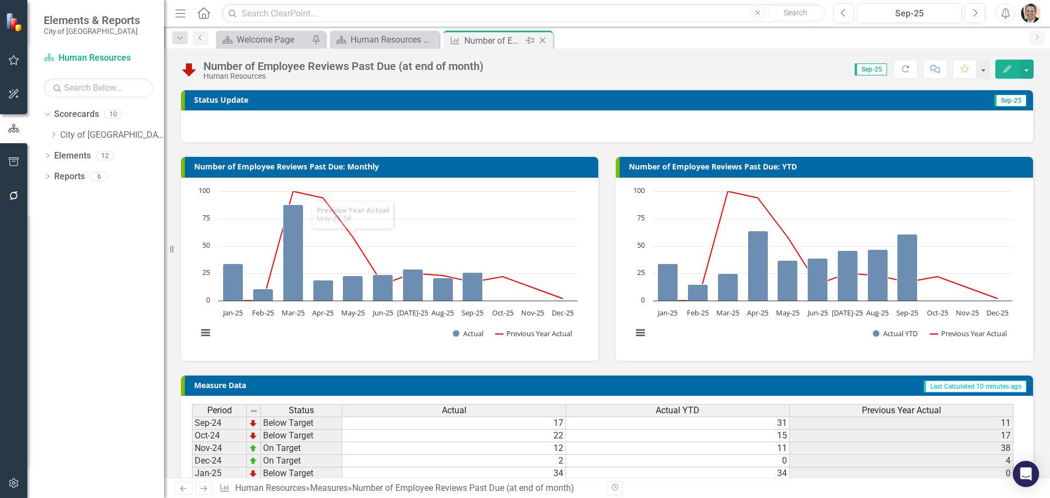
click at [541, 39] on icon "Close" at bounding box center [542, 40] width 11 height 9
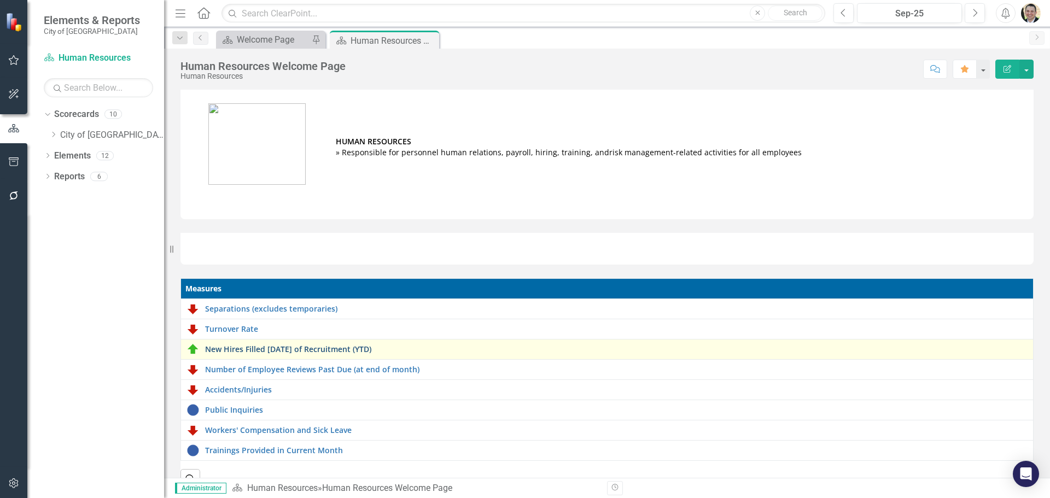
click at [327, 353] on link "New Hires Filled [DATE] of Recruitment (YTD)" at bounding box center [616, 349] width 823 height 8
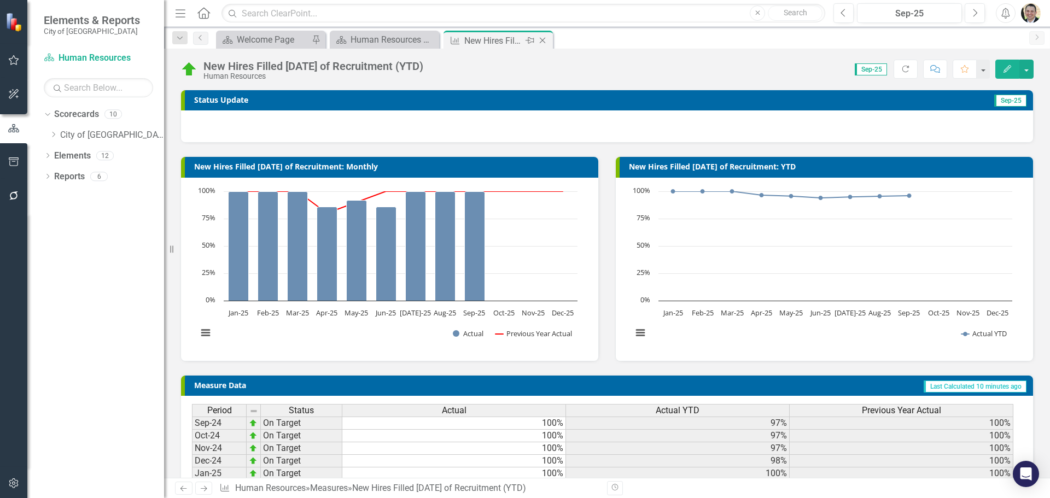
click at [545, 38] on icon "Close" at bounding box center [542, 40] width 11 height 9
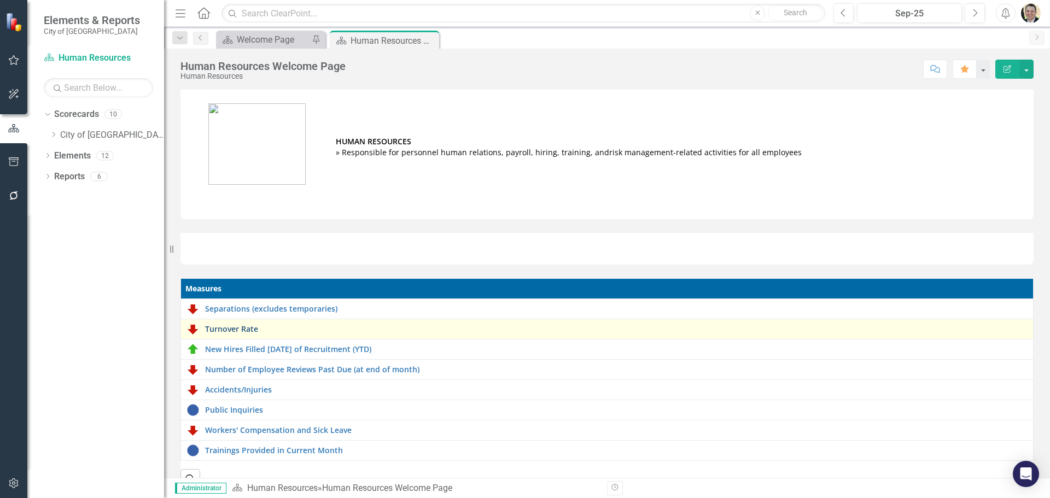
click at [257, 330] on link "Turnover Rate" at bounding box center [616, 329] width 823 height 8
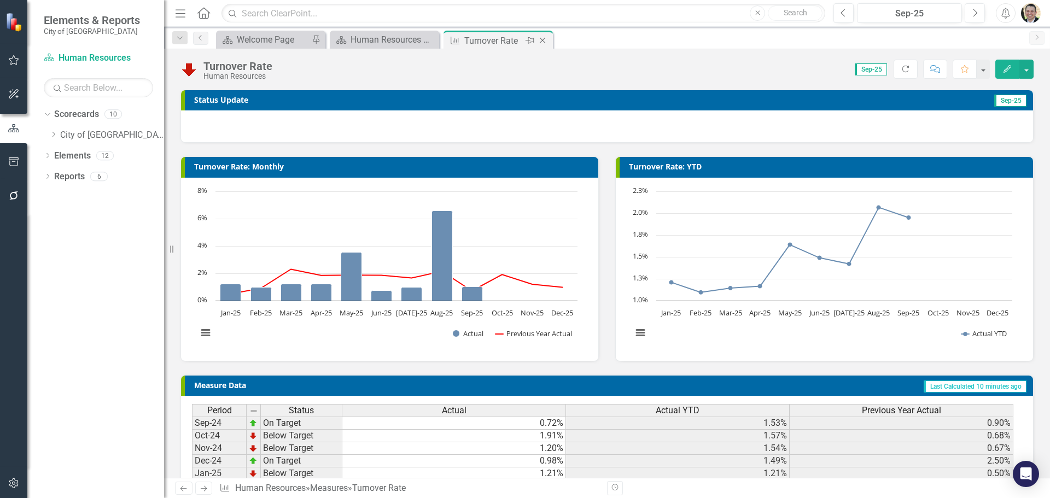
click at [545, 37] on icon "Close" at bounding box center [542, 40] width 11 height 9
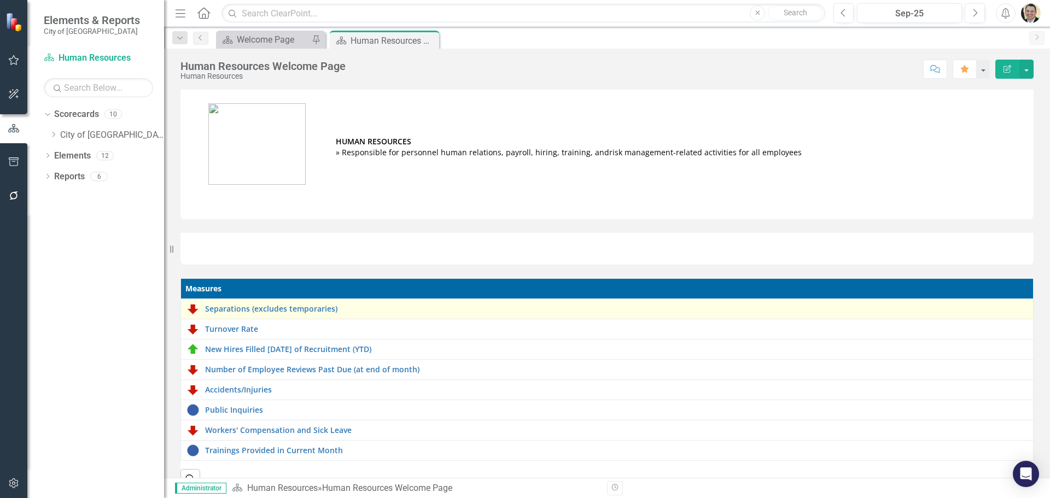
click at [204, 309] on div "Separations (excludes temporaries)" at bounding box center [607, 309] width 841 height 13
click at [206, 310] on link "Separations (excludes temporaries)" at bounding box center [616, 309] width 823 height 8
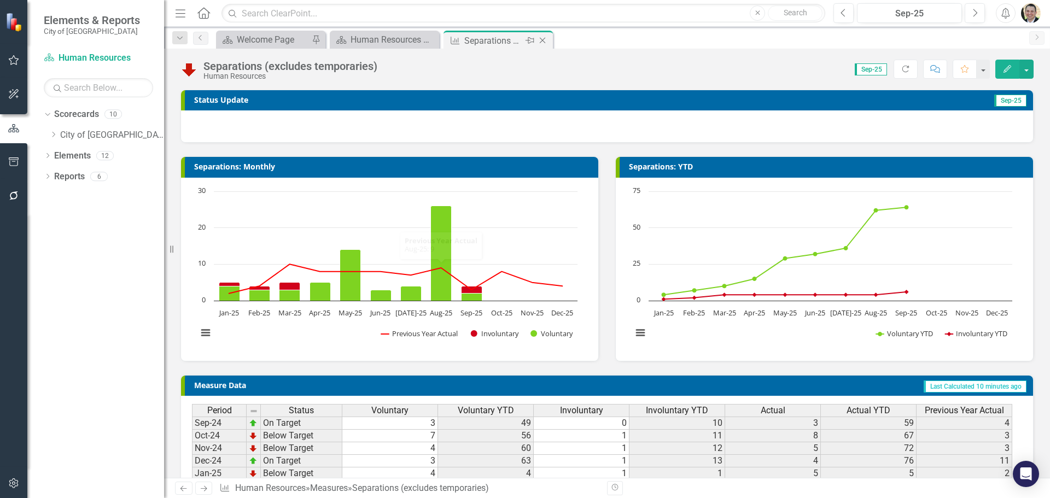
click at [546, 38] on icon "Close" at bounding box center [542, 40] width 11 height 9
